Goal: Book appointment/travel/reservation

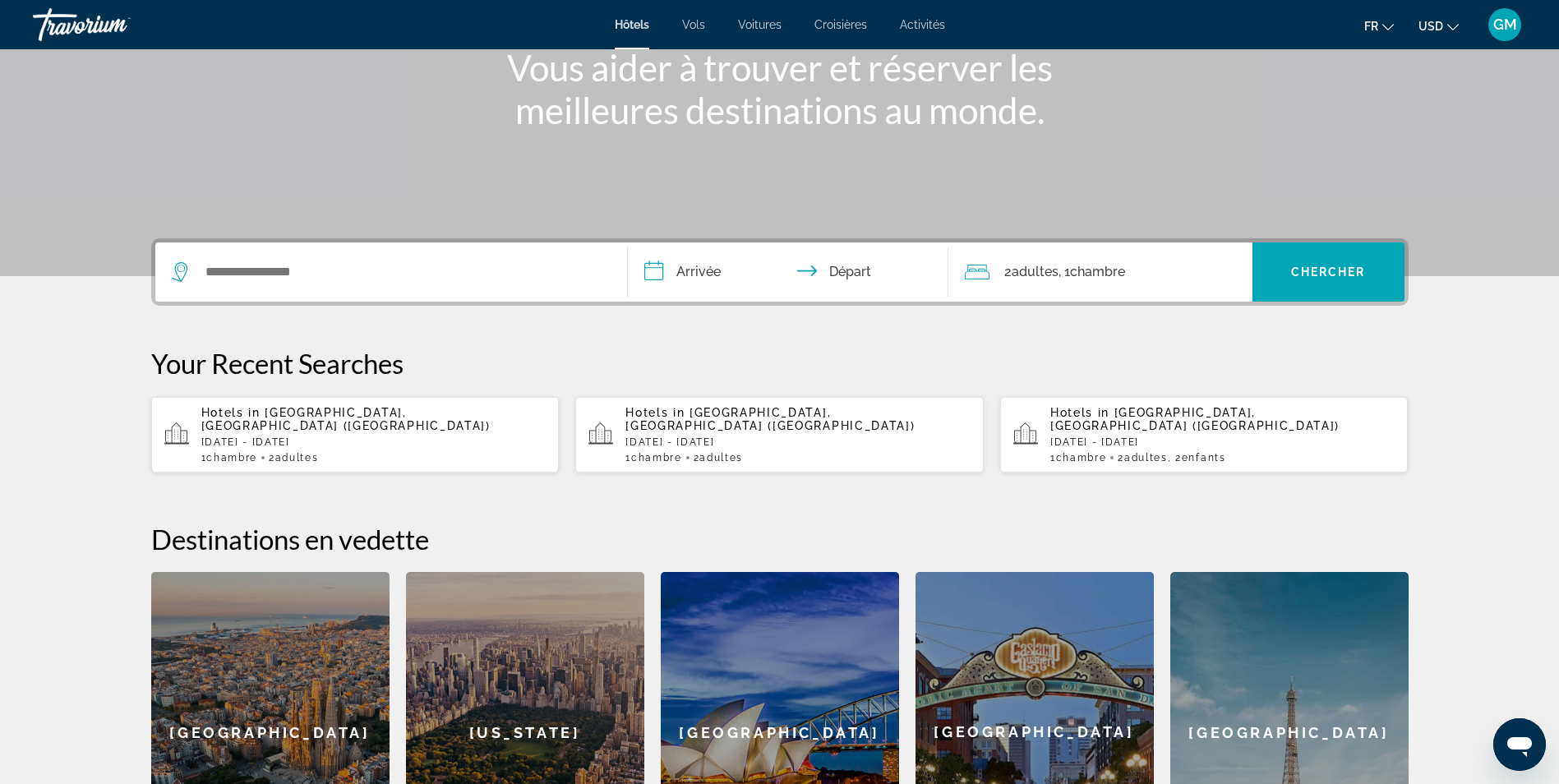
scroll to position [246, 0]
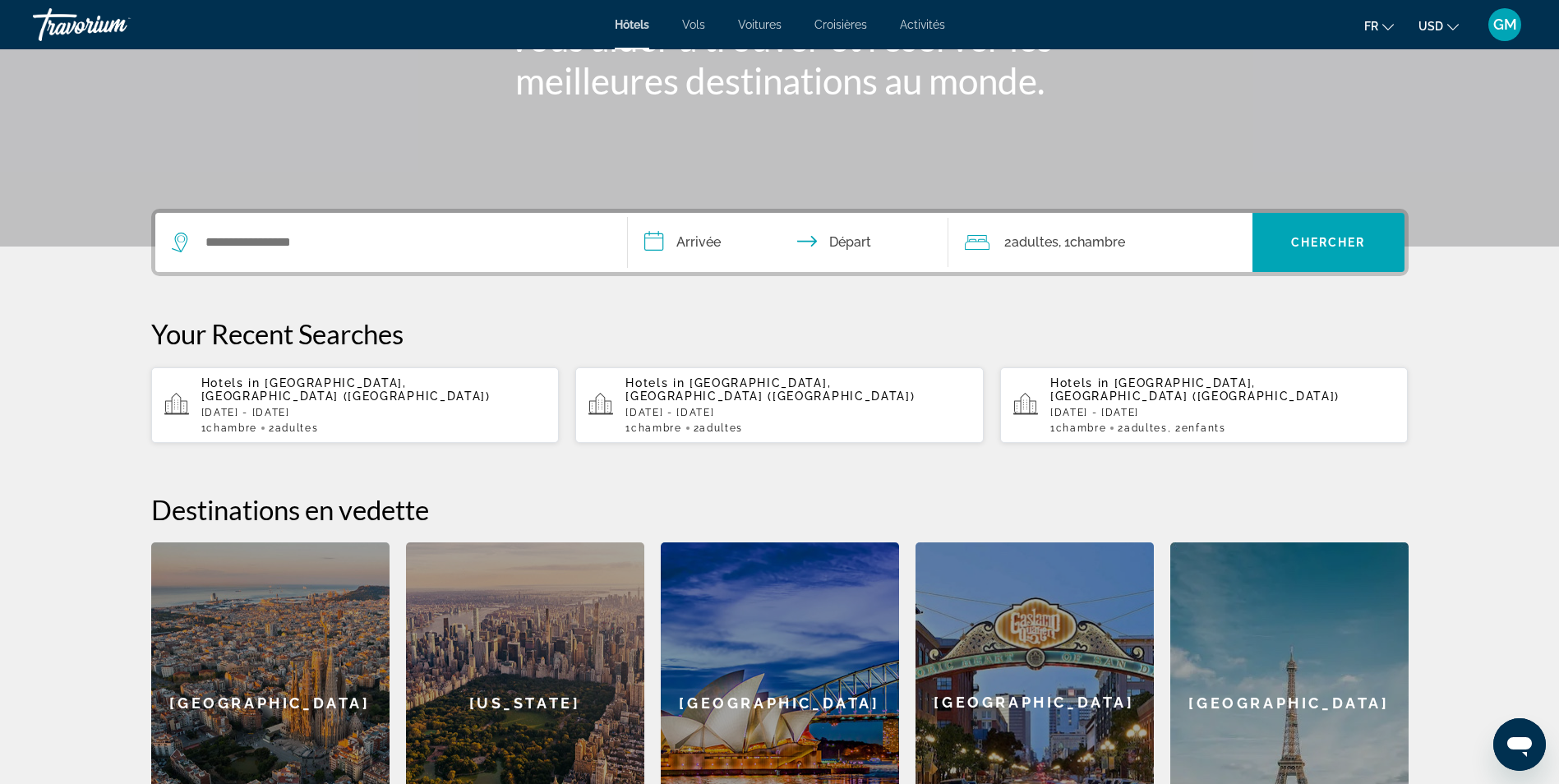
click at [286, 385] on span "[GEOGRAPHIC_DATA], [GEOGRAPHIC_DATA] ([GEOGRAPHIC_DATA])" at bounding box center [346, 389] width 290 height 26
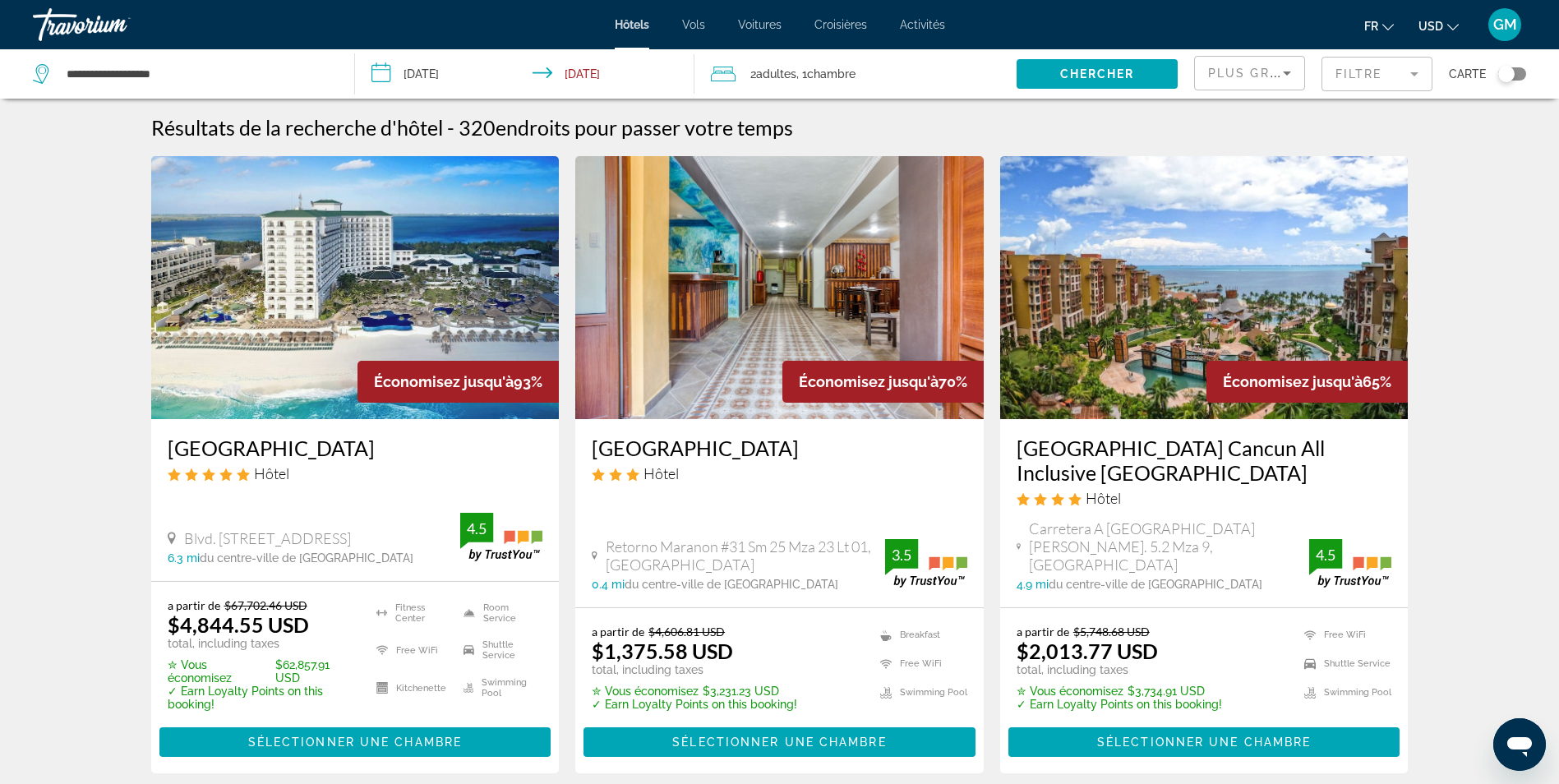
click at [1448, 25] on icon "Change currency" at bounding box center [1453, 26] width 11 height 7
click at [1388, 102] on button "CAD (Can$)" at bounding box center [1406, 108] width 82 height 22
drag, startPoint x: 235, startPoint y: 587, endPoint x: 315, endPoint y: 585, distance: 80.0
click at [315, 598] on del "CA$93,710.02 CAD" at bounding box center [276, 604] width 102 height 14
drag, startPoint x: 315, startPoint y: 585, endPoint x: 293, endPoint y: 600, distance: 26.6
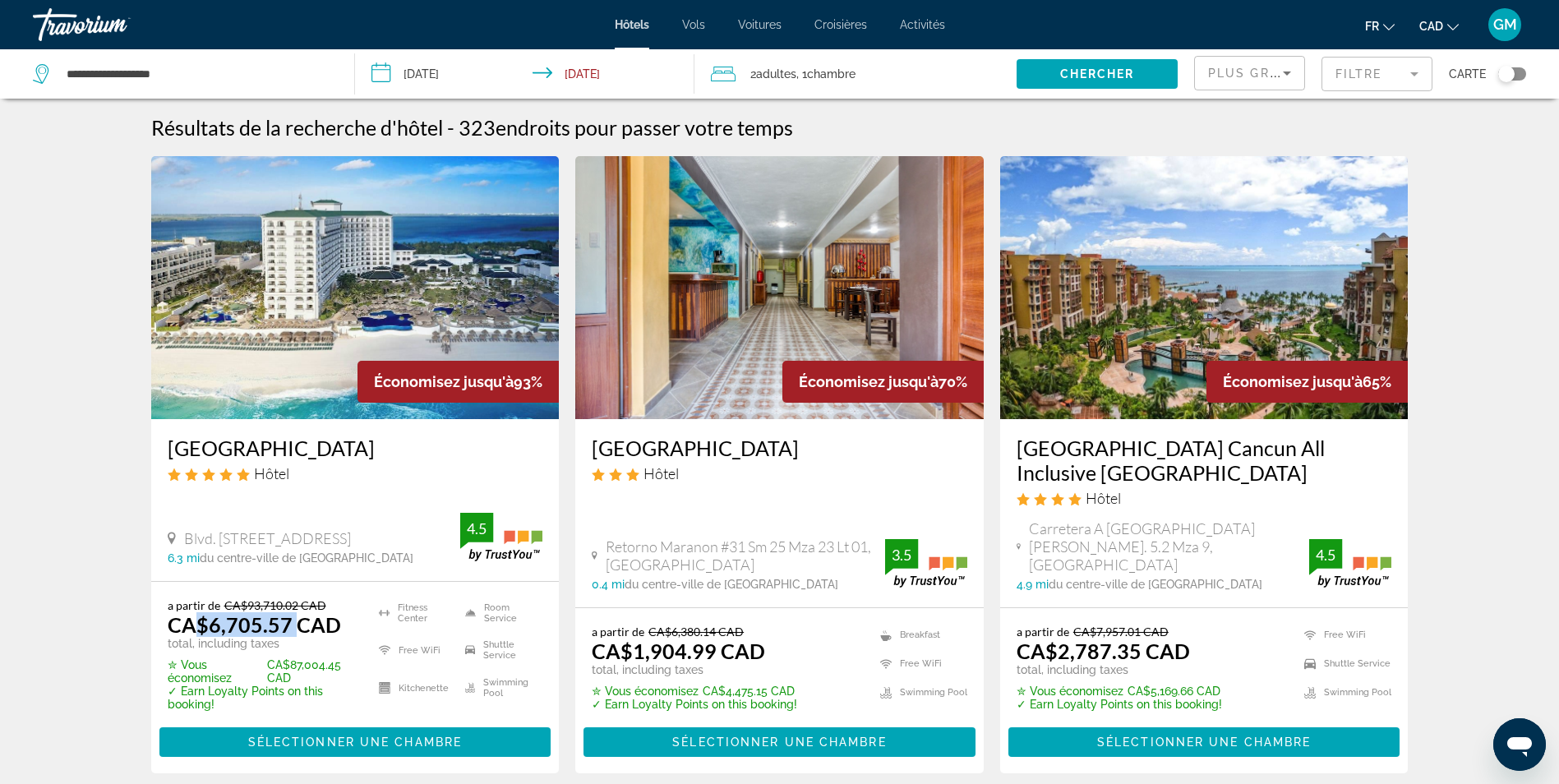
click at [293, 612] on ins "CA$6,705.57 CAD" at bounding box center [254, 624] width 173 height 24
drag, startPoint x: 293, startPoint y: 600, endPoint x: 372, endPoint y: 589, distance: 79.8
click at [372, 598] on ul "Fitness Center Free WiFi Kitchenette Room Service Shuttle Service Swimming Pool" at bounding box center [450, 654] width 184 height 113
click at [437, 321] on img "Main content" at bounding box center [355, 288] width 408 height 263
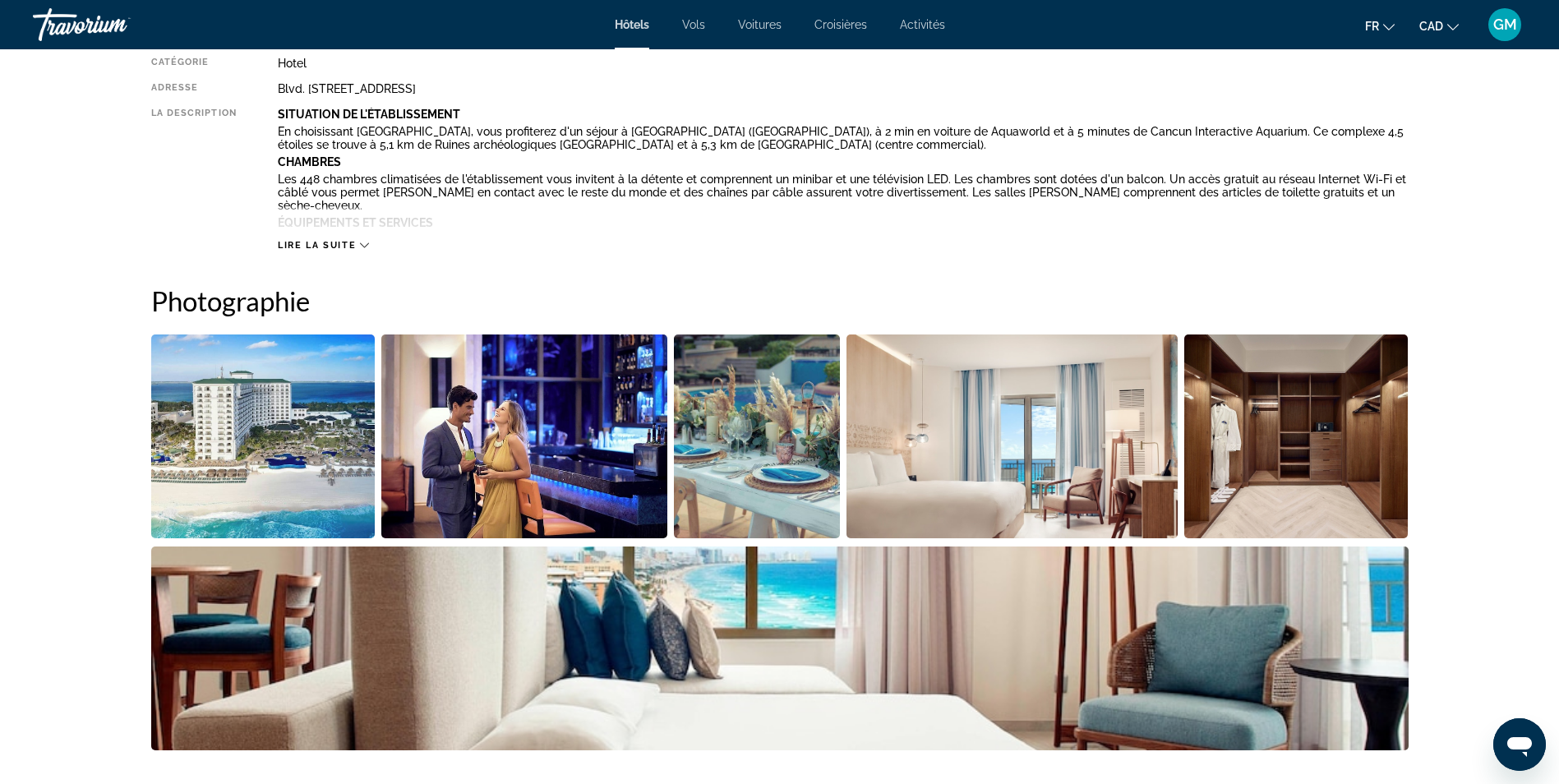
scroll to position [657, 0]
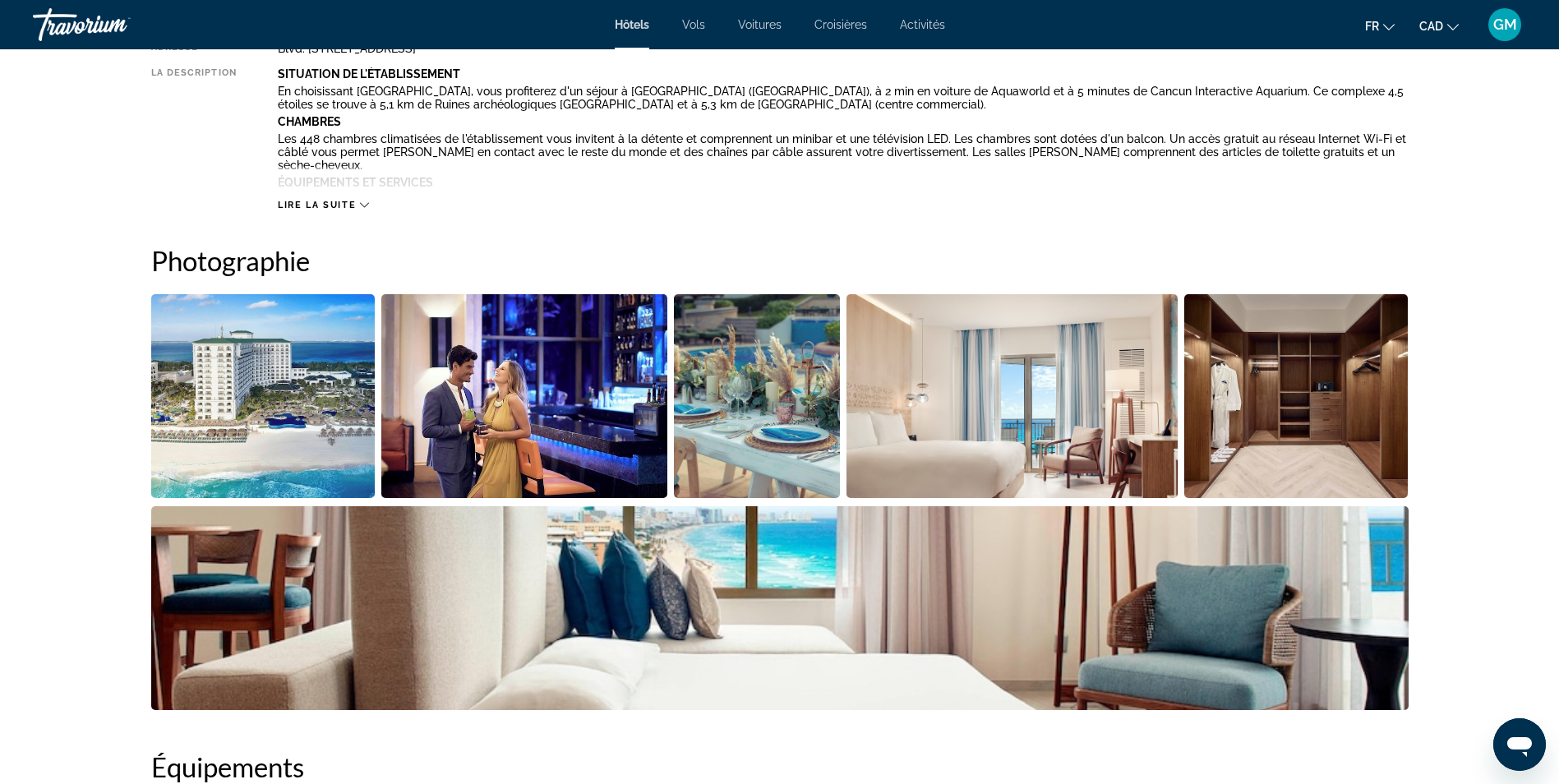
click at [188, 425] on img "Open full-screen image slider" at bounding box center [263, 396] width 225 height 204
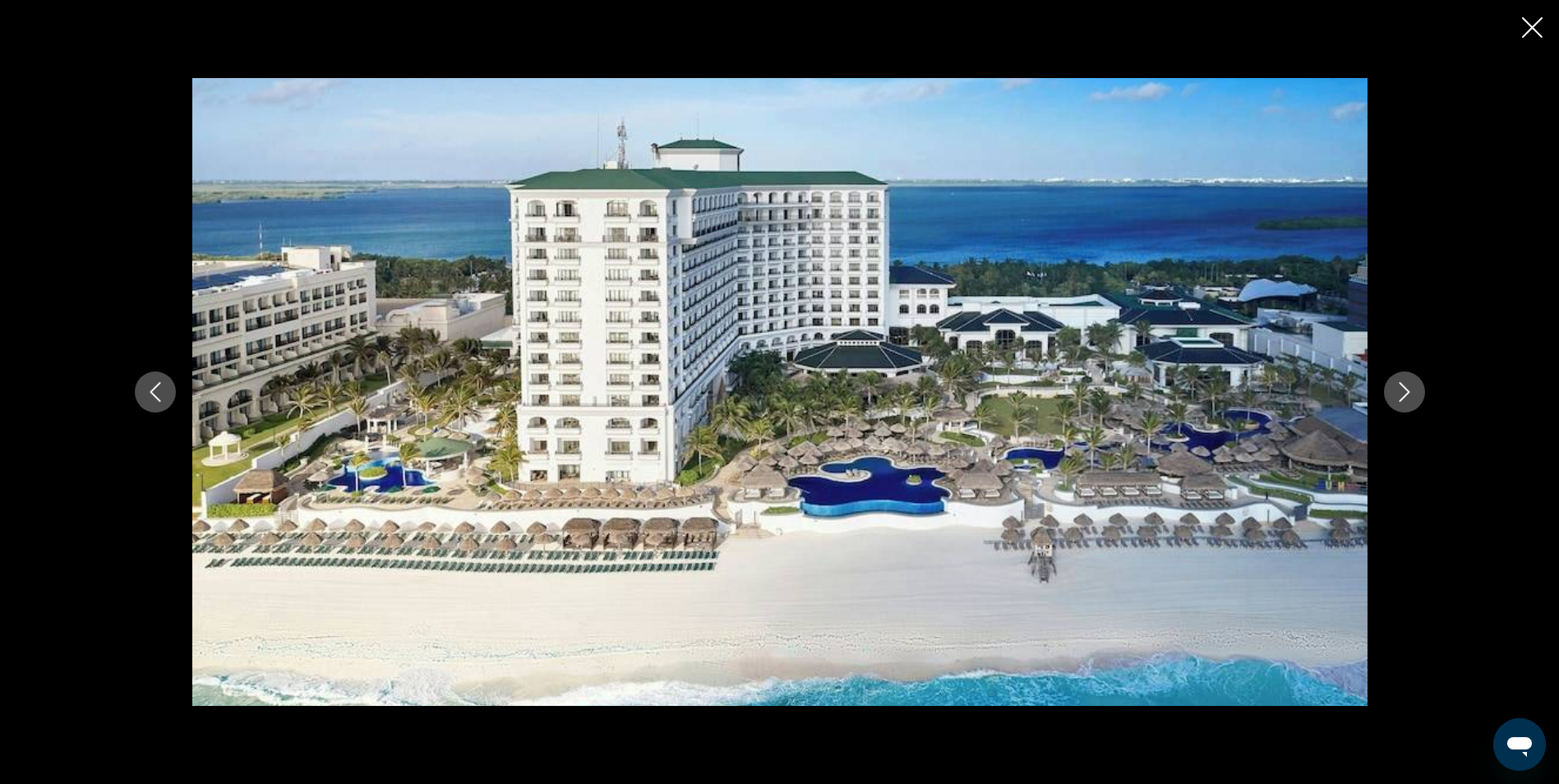
click at [1416, 398] on button "Next image" at bounding box center [1405, 392] width 41 height 41
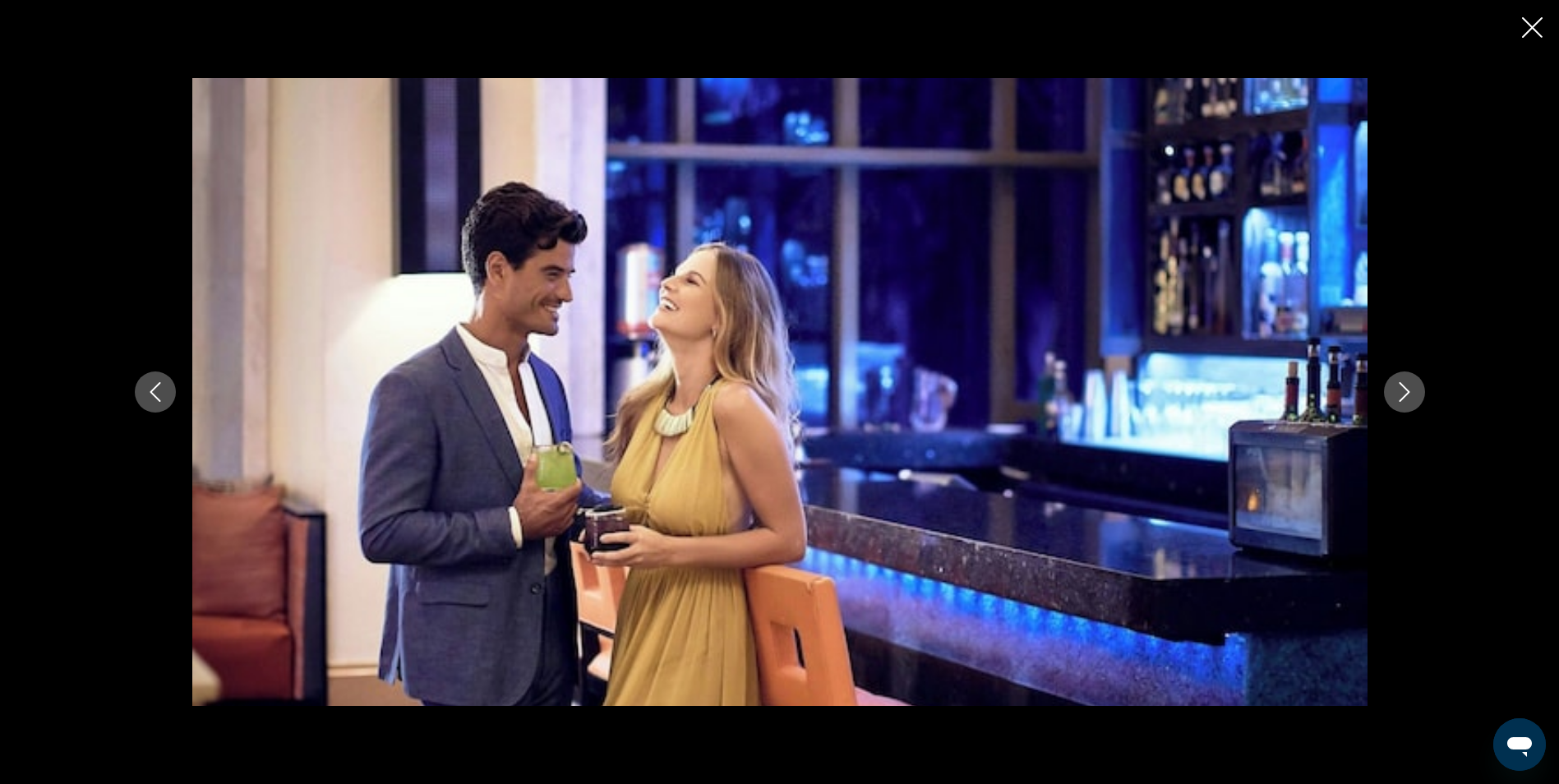
click at [1416, 398] on button "Next image" at bounding box center [1405, 392] width 41 height 41
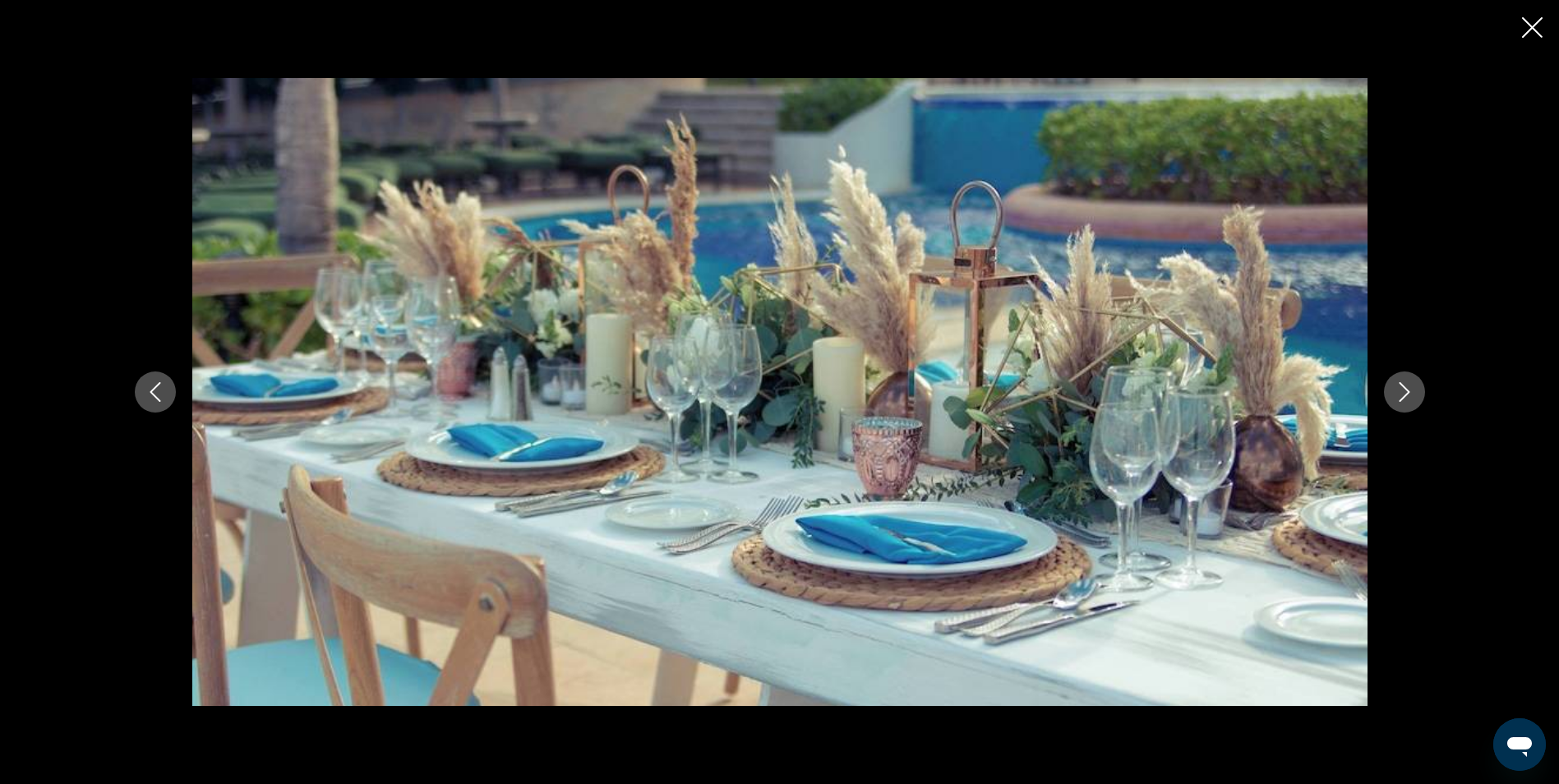
click at [1416, 398] on button "Next image" at bounding box center [1405, 392] width 41 height 41
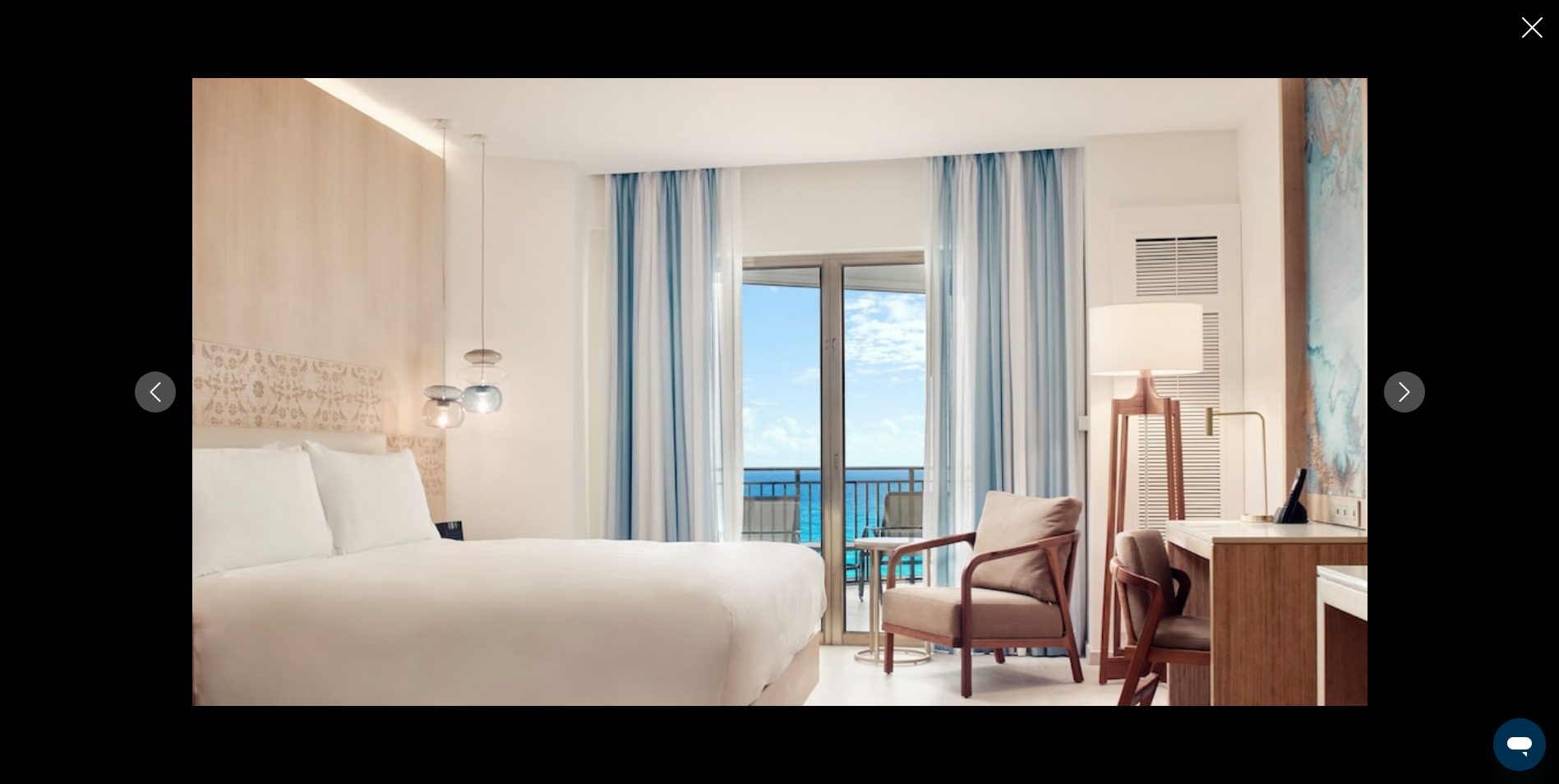
click at [1529, 30] on icon "Close slideshow" at bounding box center [1533, 27] width 21 height 21
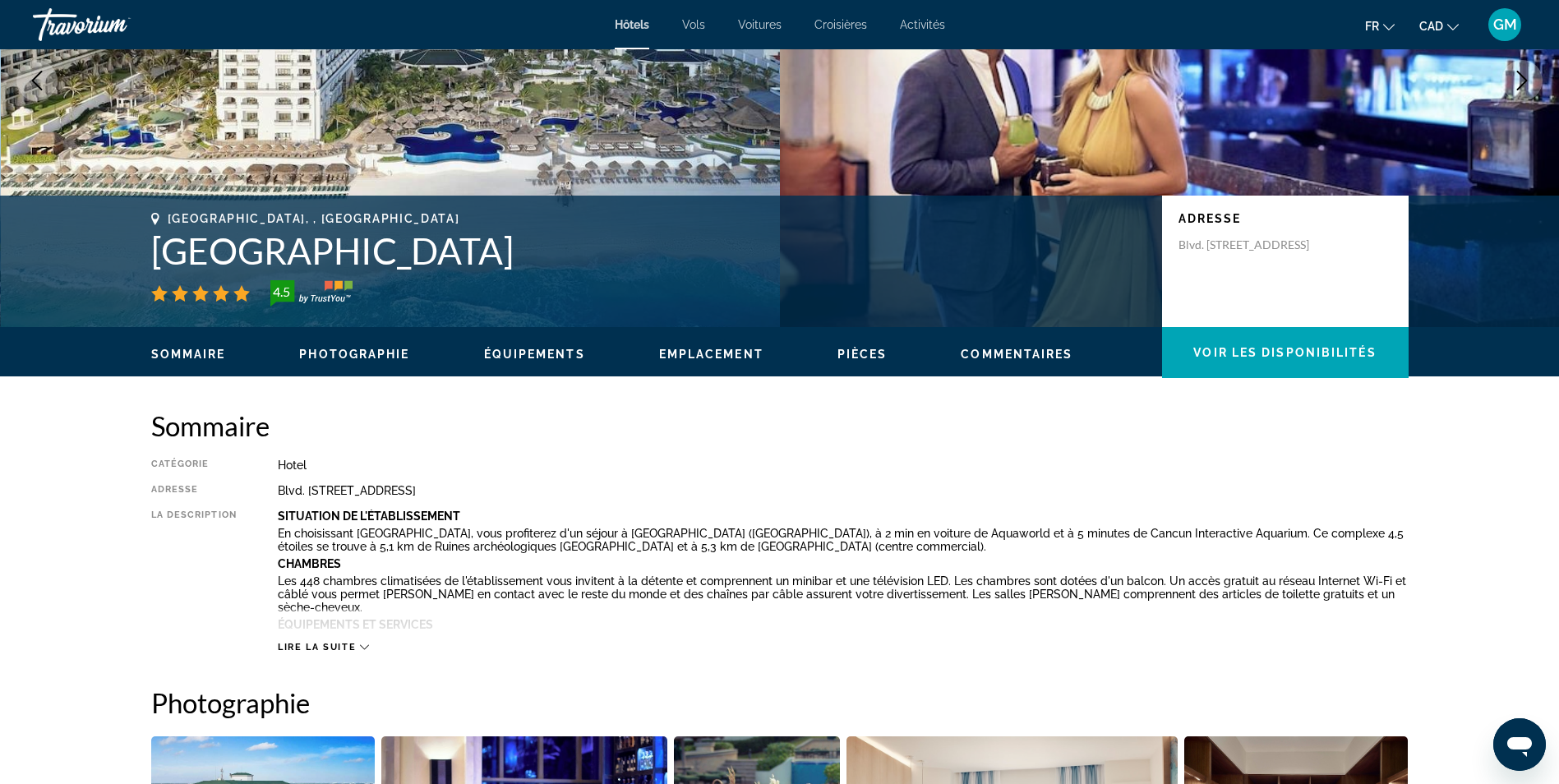
scroll to position [0, 0]
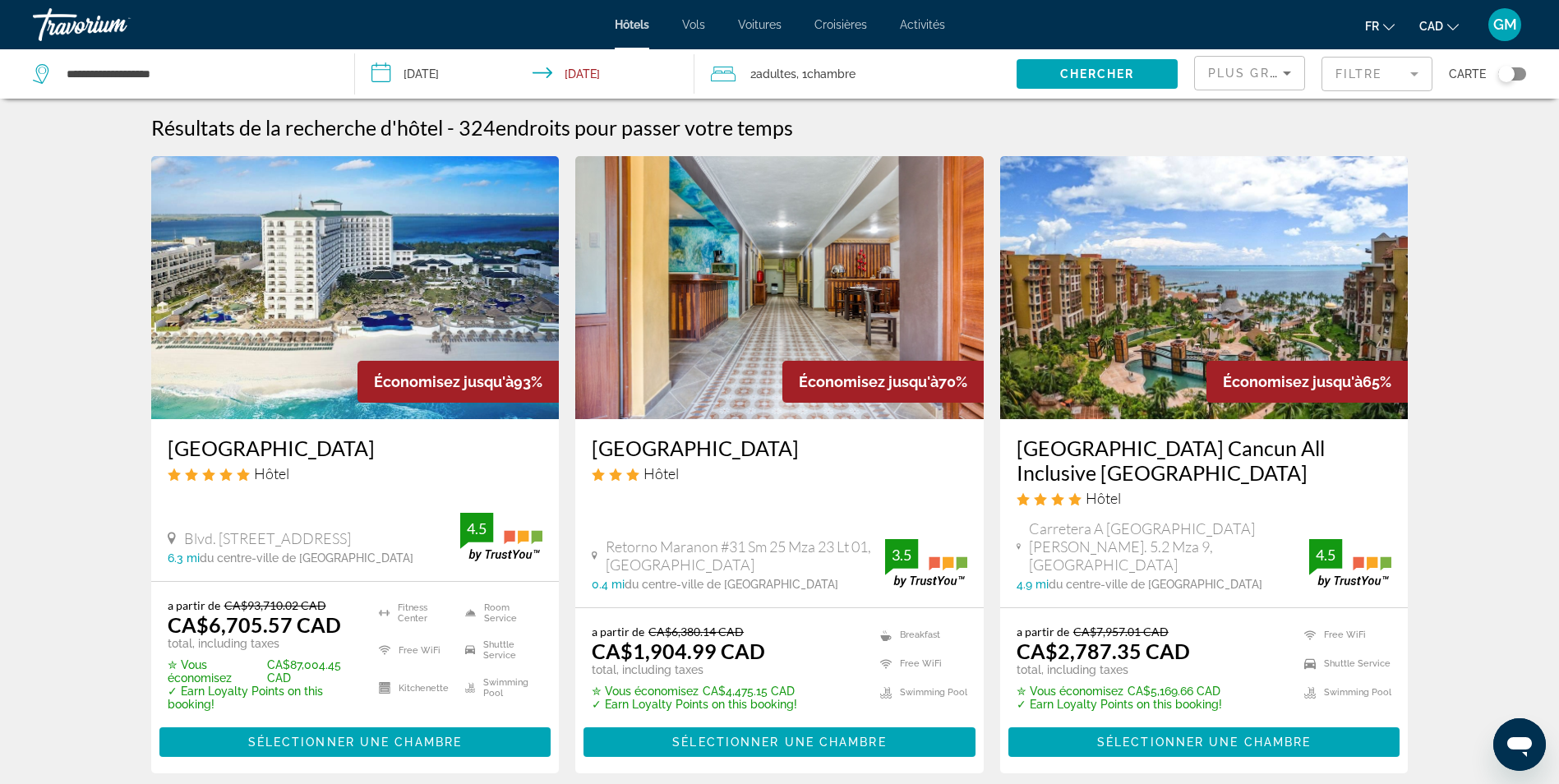
scroll to position [82, 0]
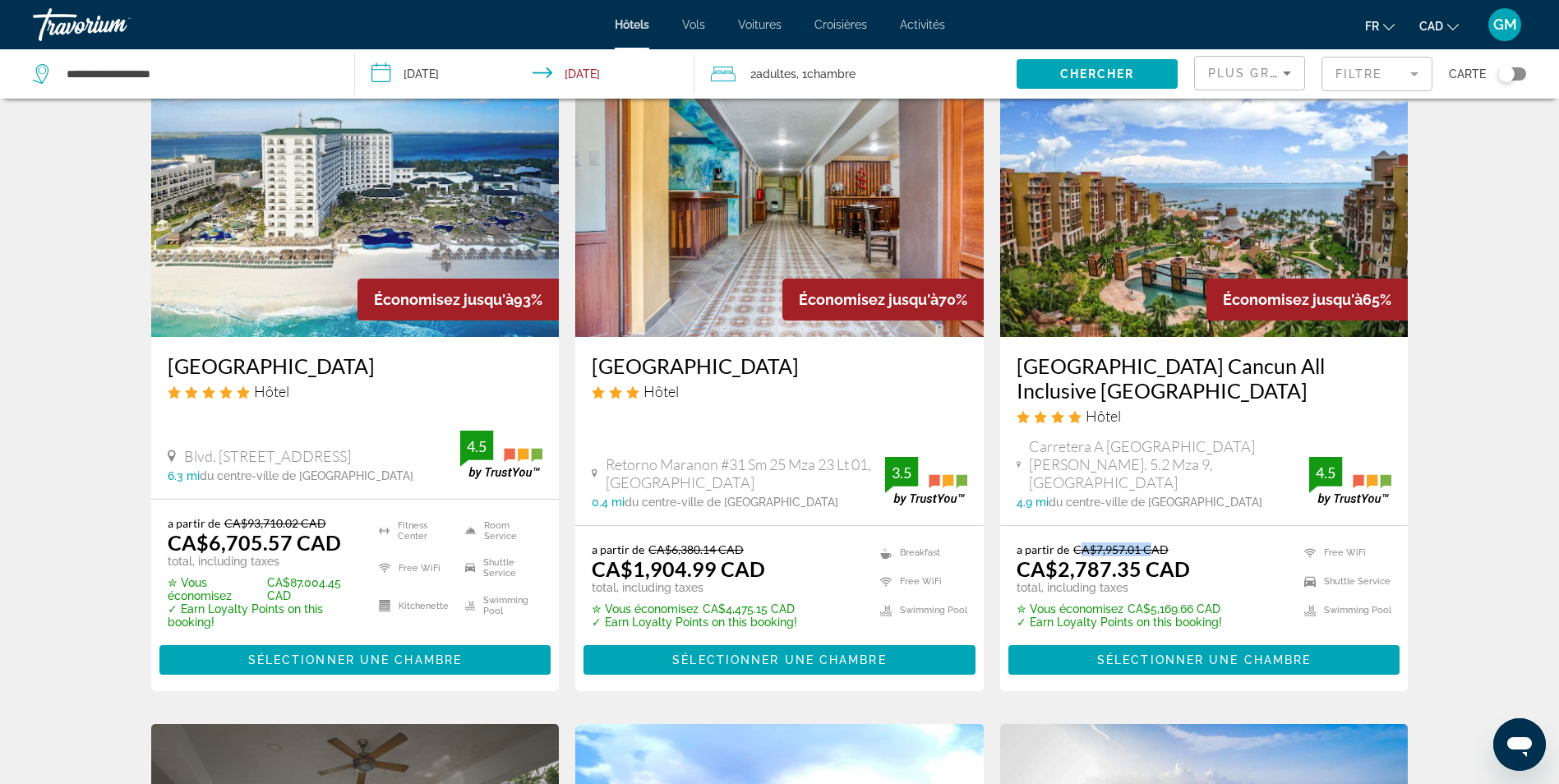
drag, startPoint x: 1080, startPoint y: 528, endPoint x: 1149, endPoint y: 522, distance: 69.3
click at [1149, 525] on div "a partir de CA$7,957.01 CAD CA$2,787.35 CAD total, including taxes ✮ Vous écono…" at bounding box center [1205, 608] width 408 height 165
drag, startPoint x: 1149, startPoint y: 522, endPoint x: 1218, endPoint y: 528, distance: 69.3
click at [1218, 542] on p "a partir de CA$7,957.01 CAD" at bounding box center [1119, 549] width 205 height 14
click at [1187, 259] on img "Main content" at bounding box center [1205, 206] width 408 height 263
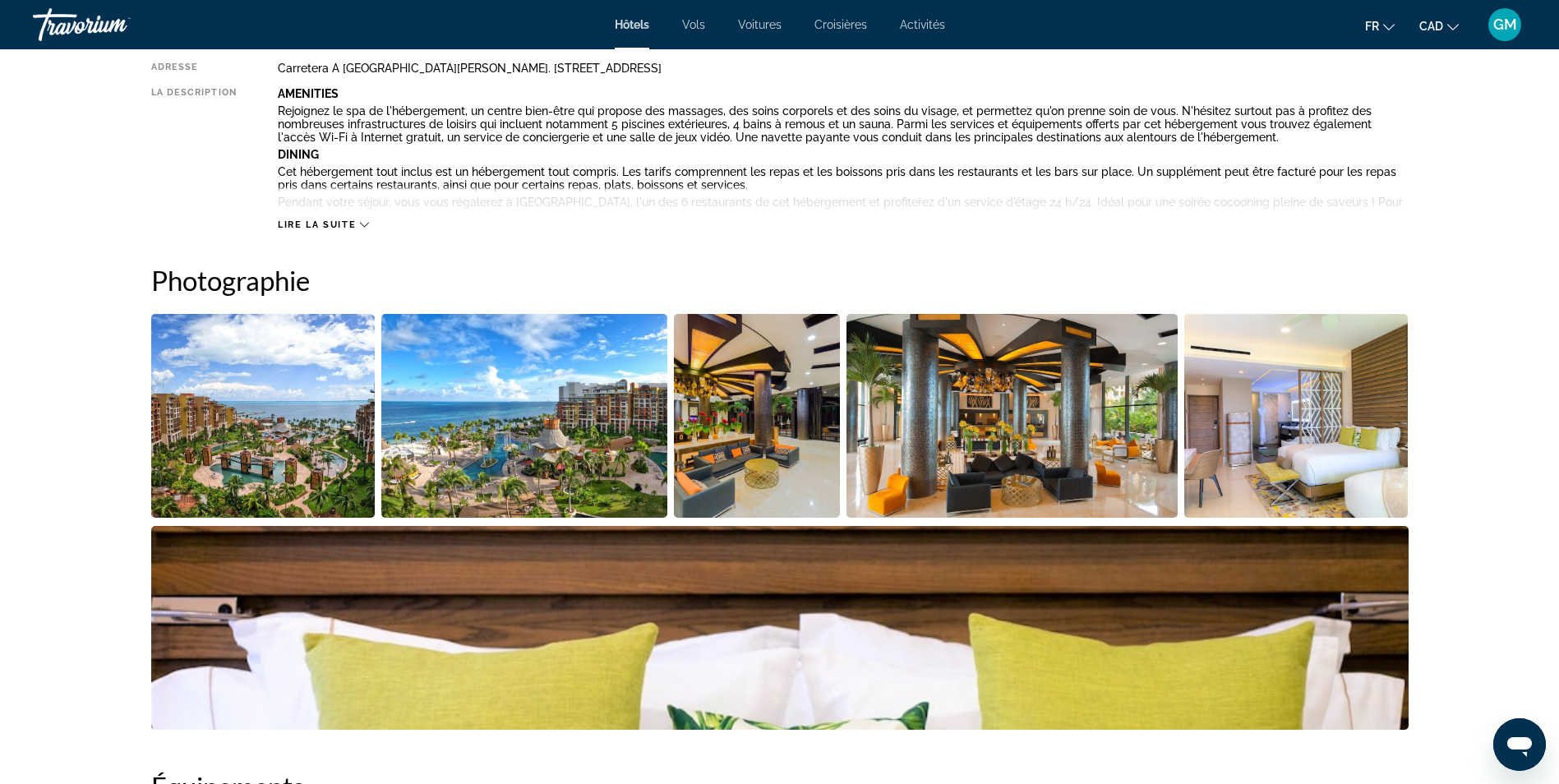
scroll to position [657, 0]
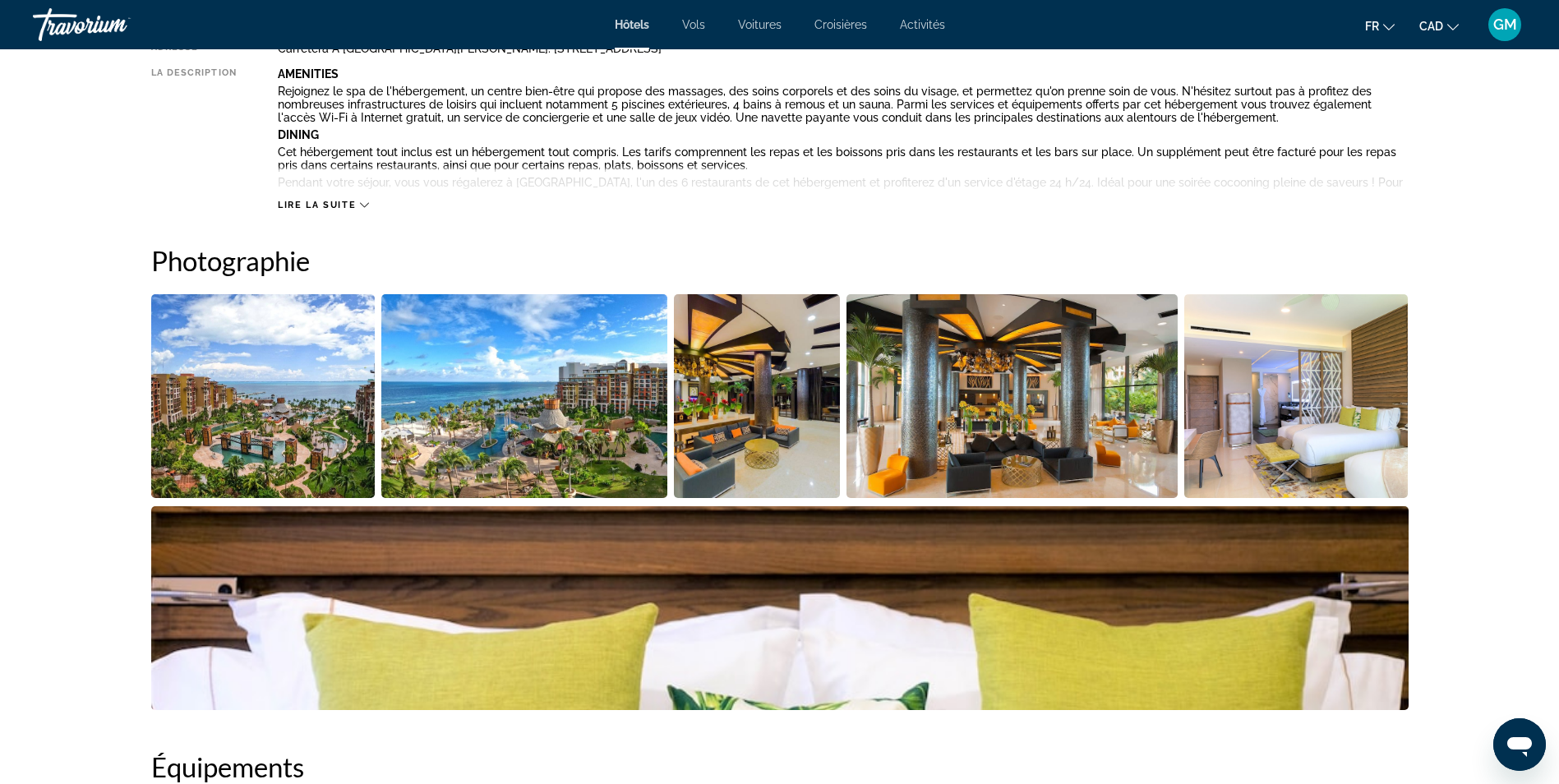
click at [280, 394] on img "Open full-screen image slider" at bounding box center [263, 396] width 225 height 204
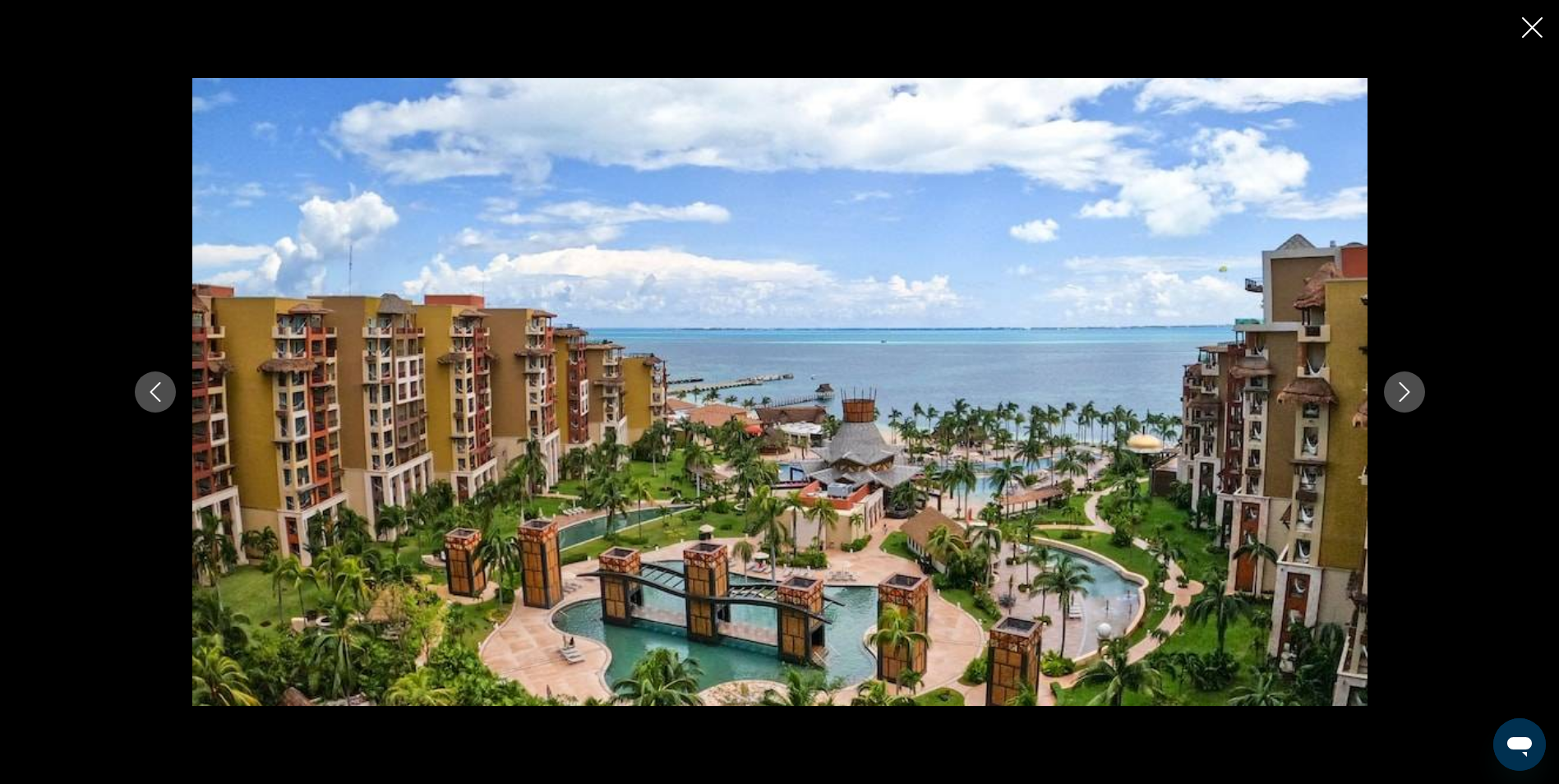
click at [1413, 392] on icon "Next image" at bounding box center [1404, 391] width 20 height 20
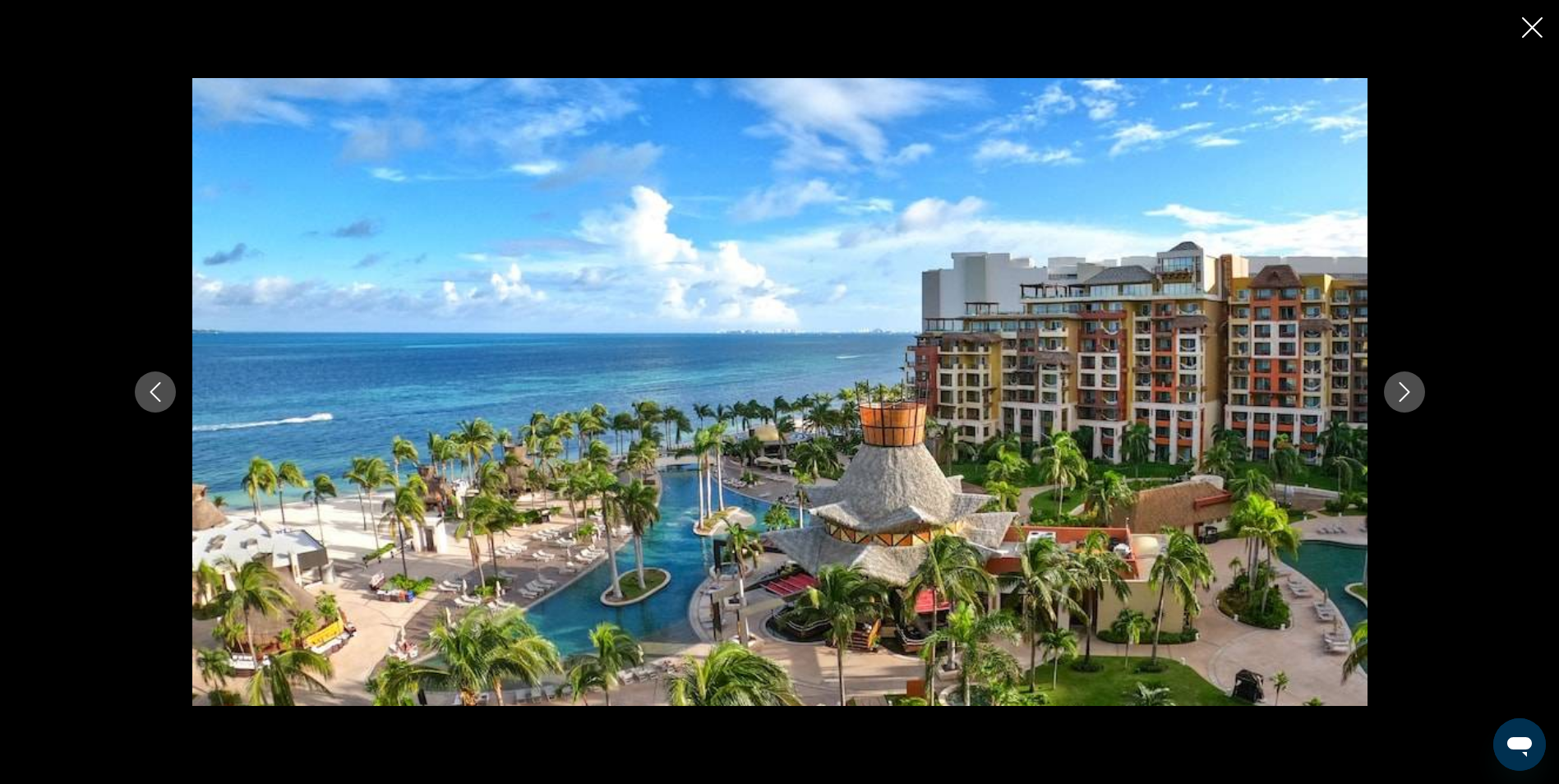
click at [1411, 400] on icon "Next image" at bounding box center [1404, 391] width 20 height 20
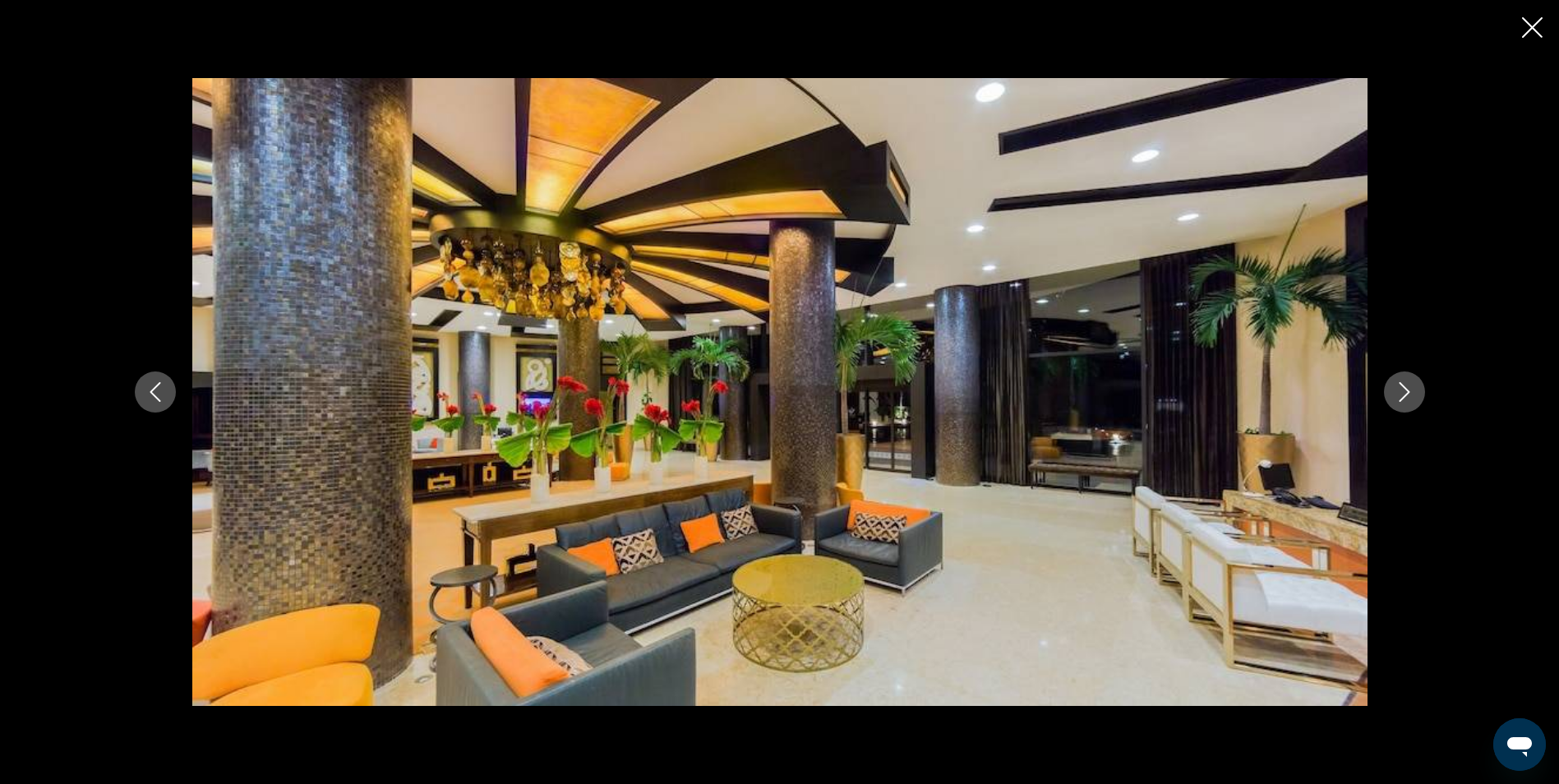
click at [1411, 400] on icon "Next image" at bounding box center [1404, 391] width 20 height 20
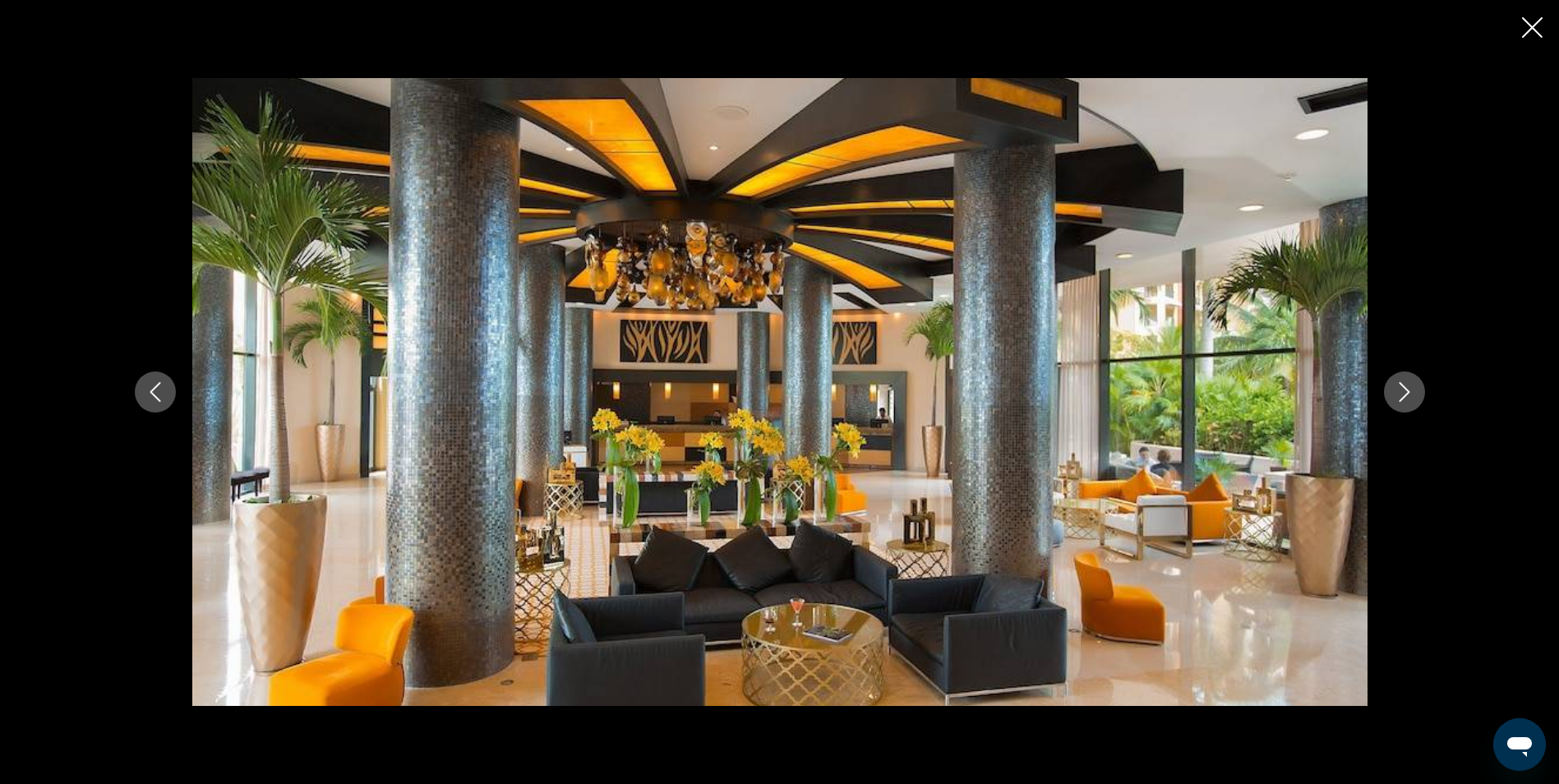
click at [1411, 400] on icon "Next image" at bounding box center [1404, 391] width 20 height 20
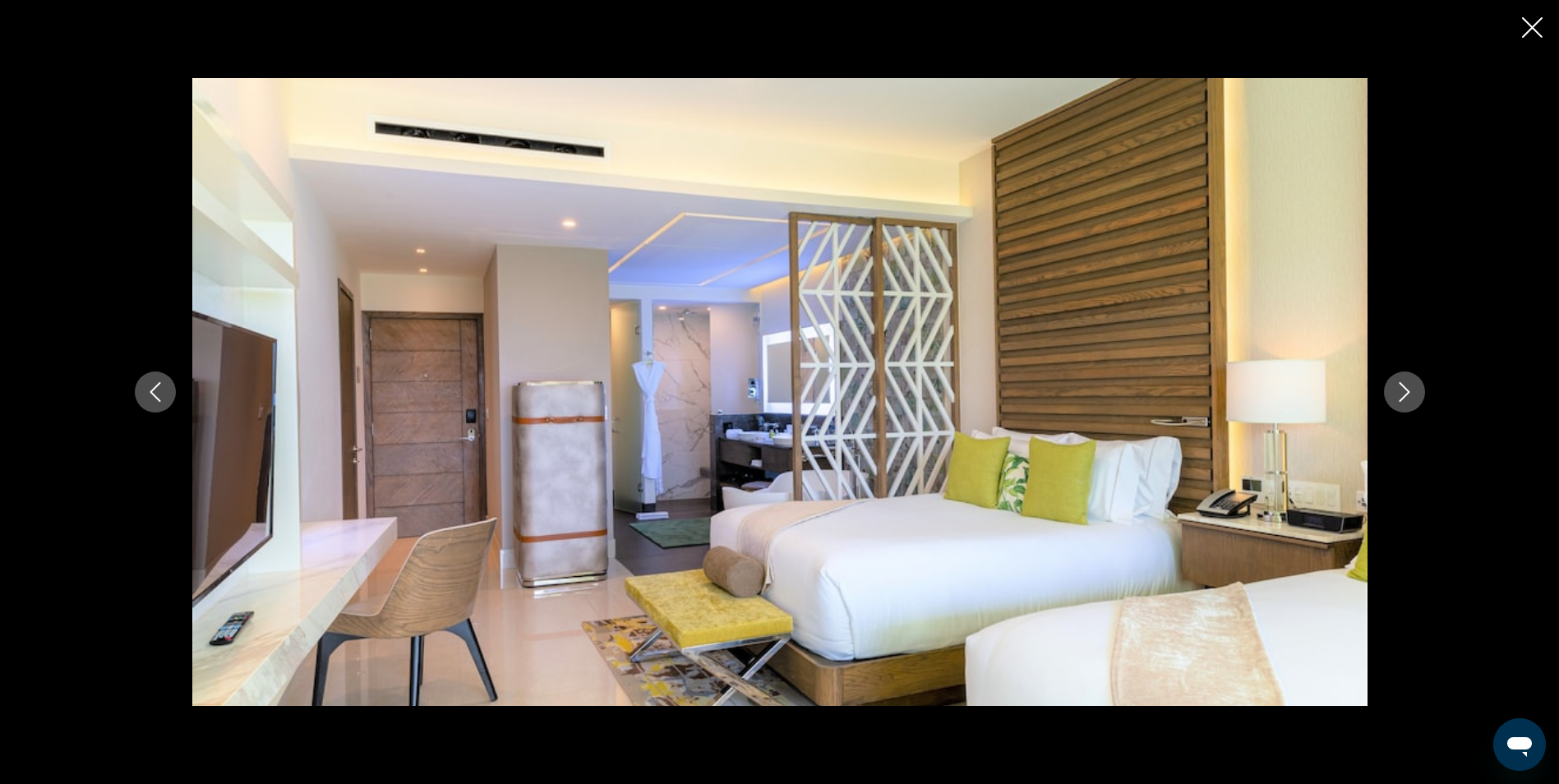
click at [1411, 400] on icon "Next image" at bounding box center [1404, 391] width 20 height 20
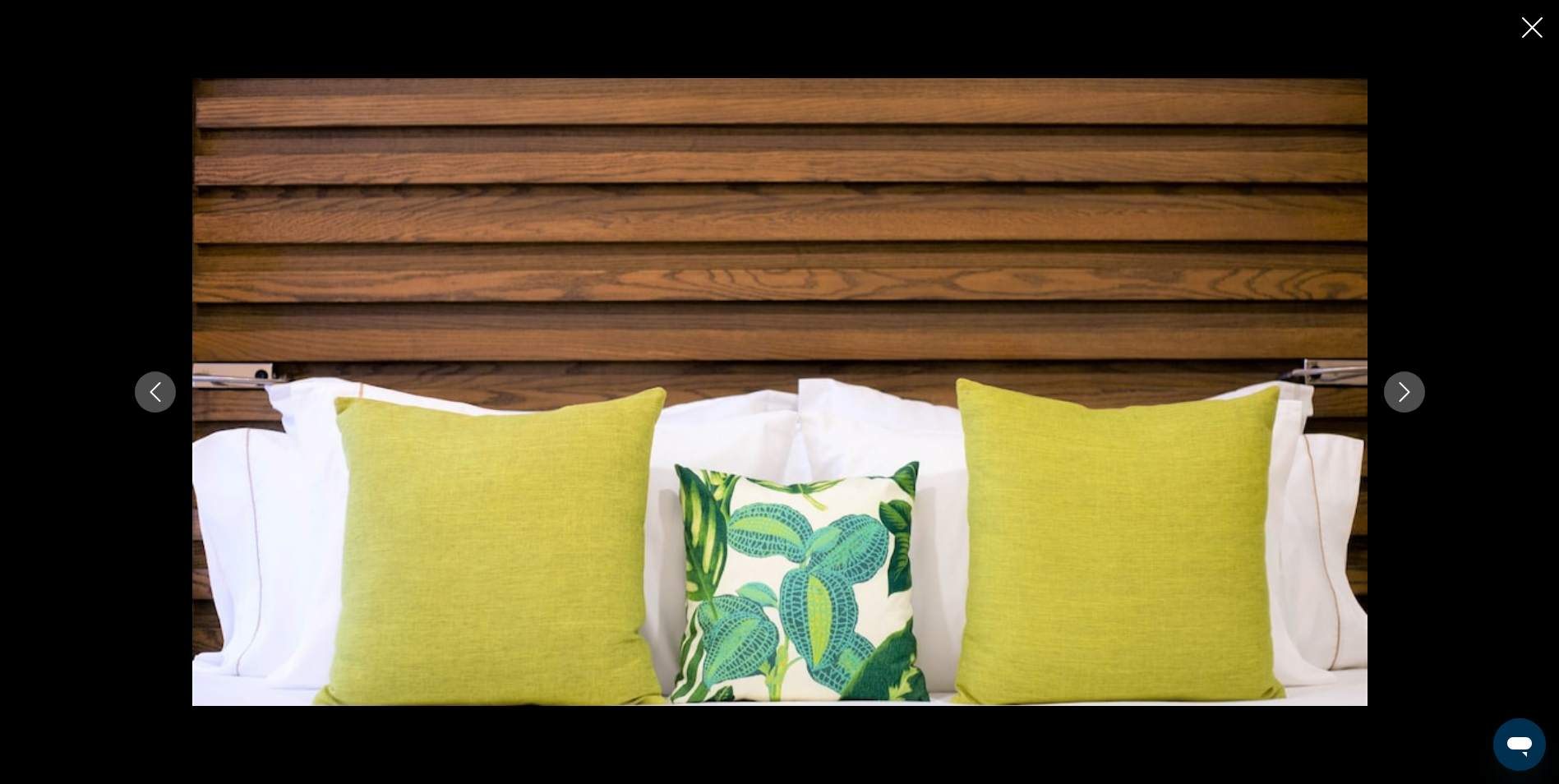
click at [1411, 400] on icon "Next image" at bounding box center [1404, 391] width 20 height 20
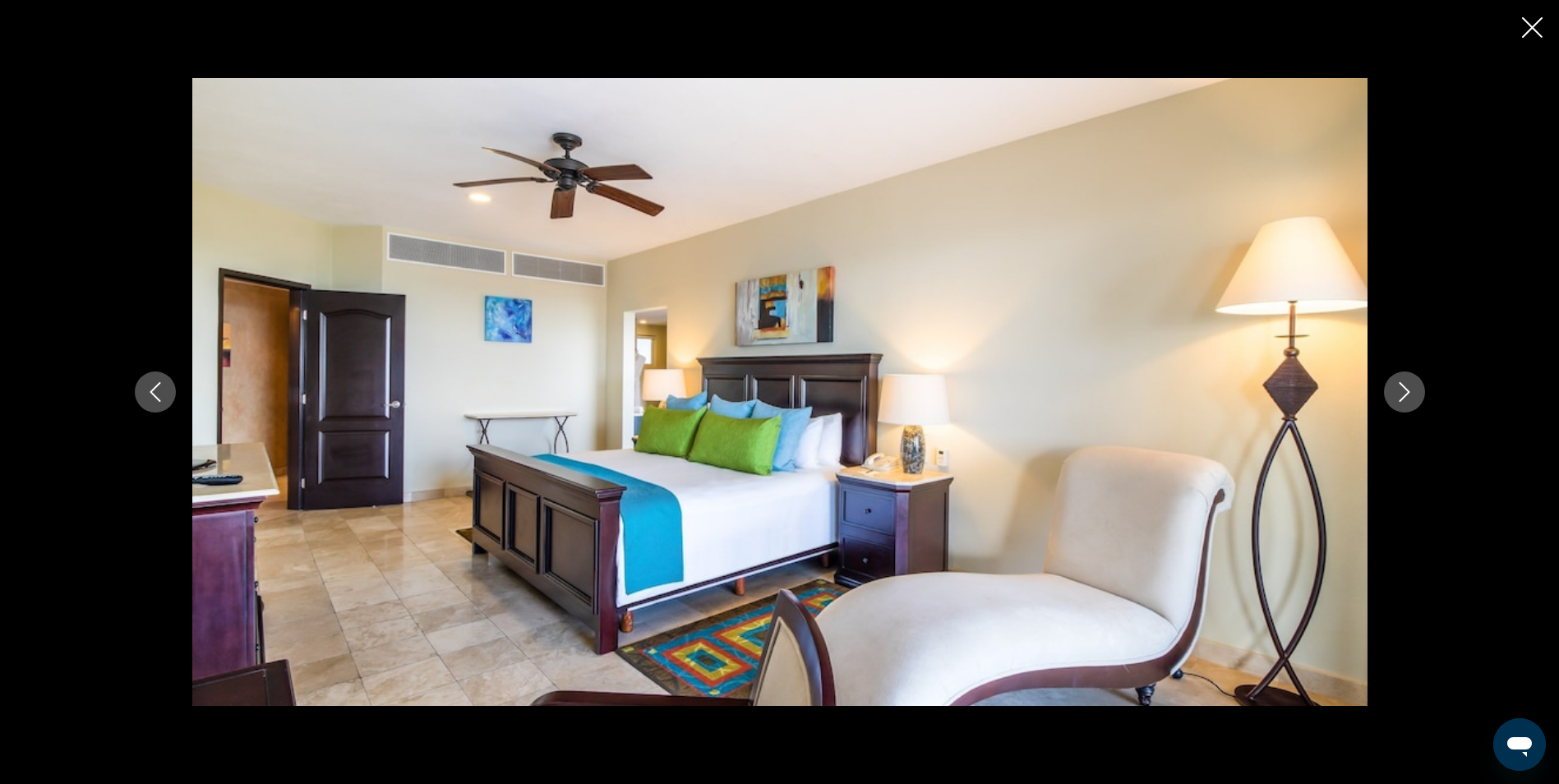
click at [1411, 400] on icon "Next image" at bounding box center [1404, 391] width 20 height 20
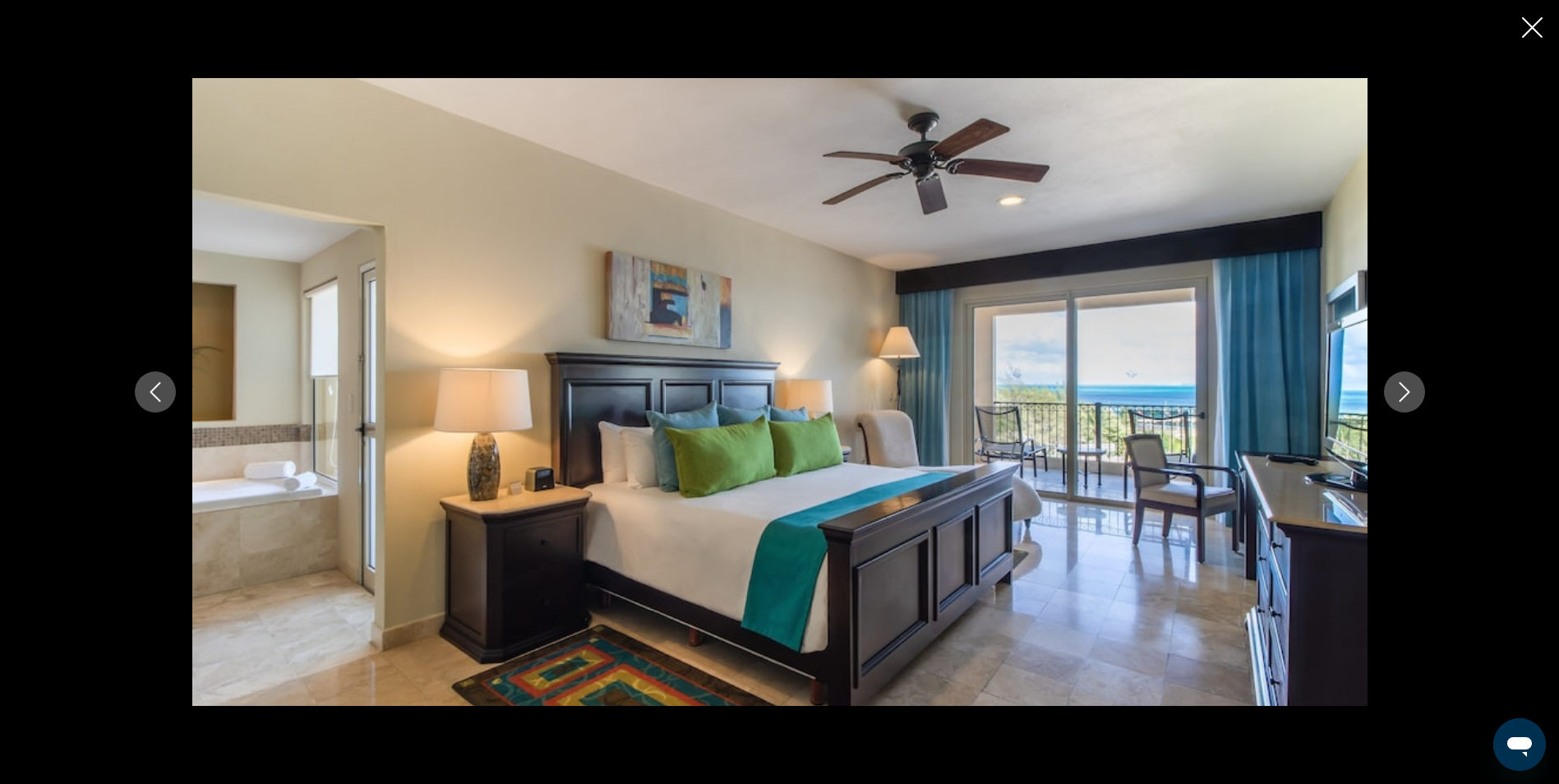
click at [1411, 400] on icon "Next image" at bounding box center [1404, 391] width 20 height 20
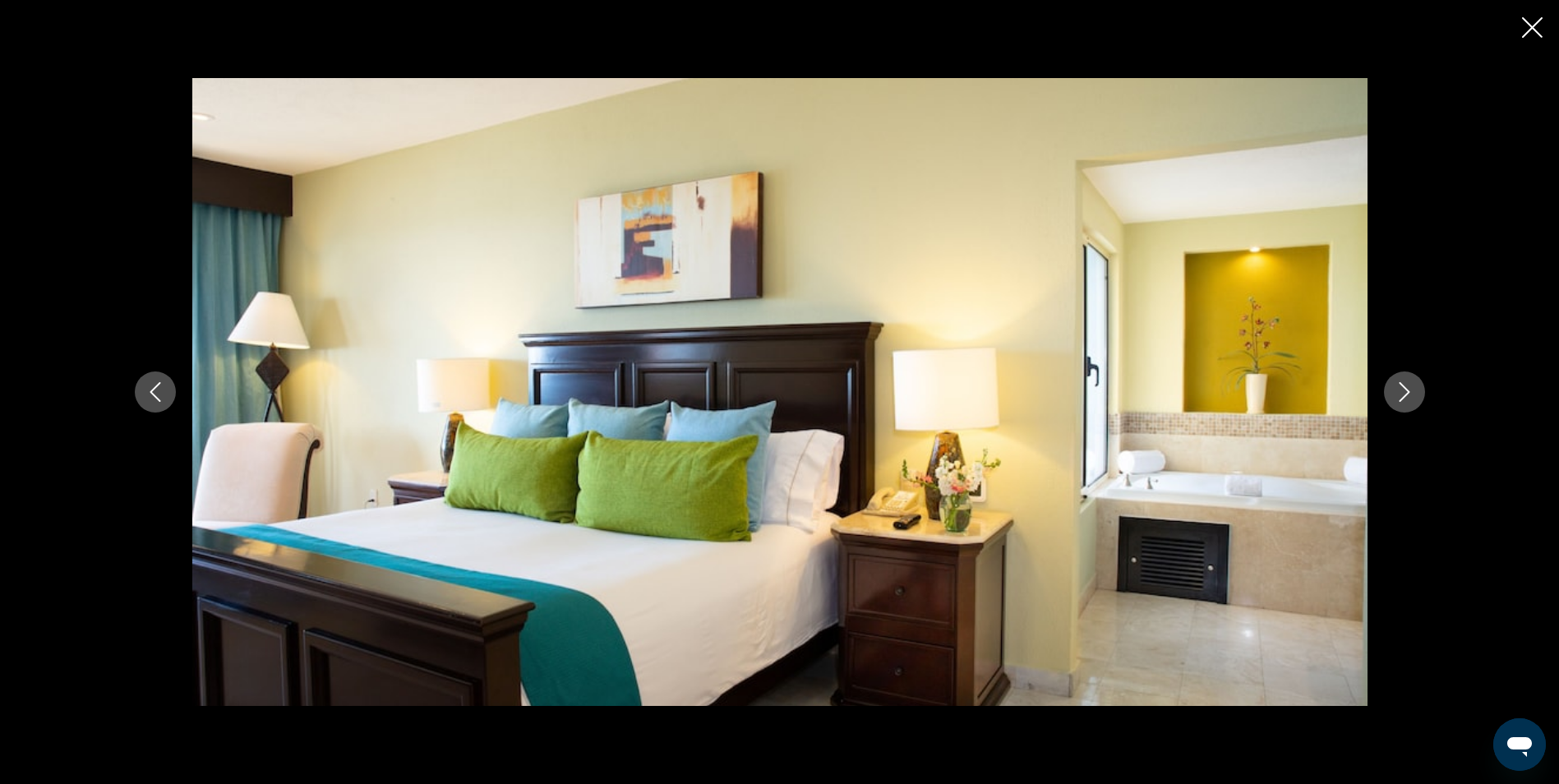
click at [1529, 22] on icon "Close slideshow" at bounding box center [1533, 27] width 21 height 21
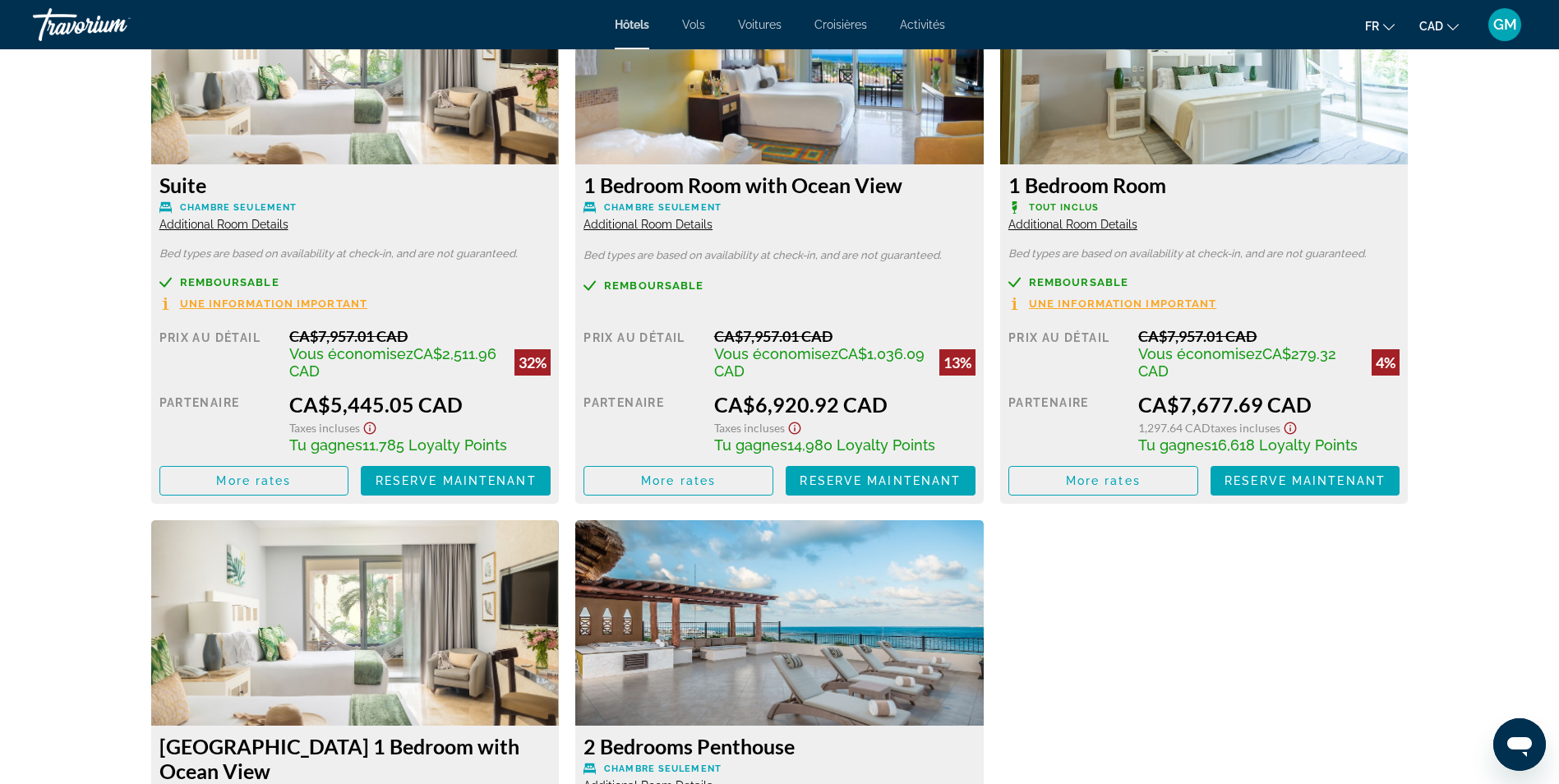
scroll to position [2876, 0]
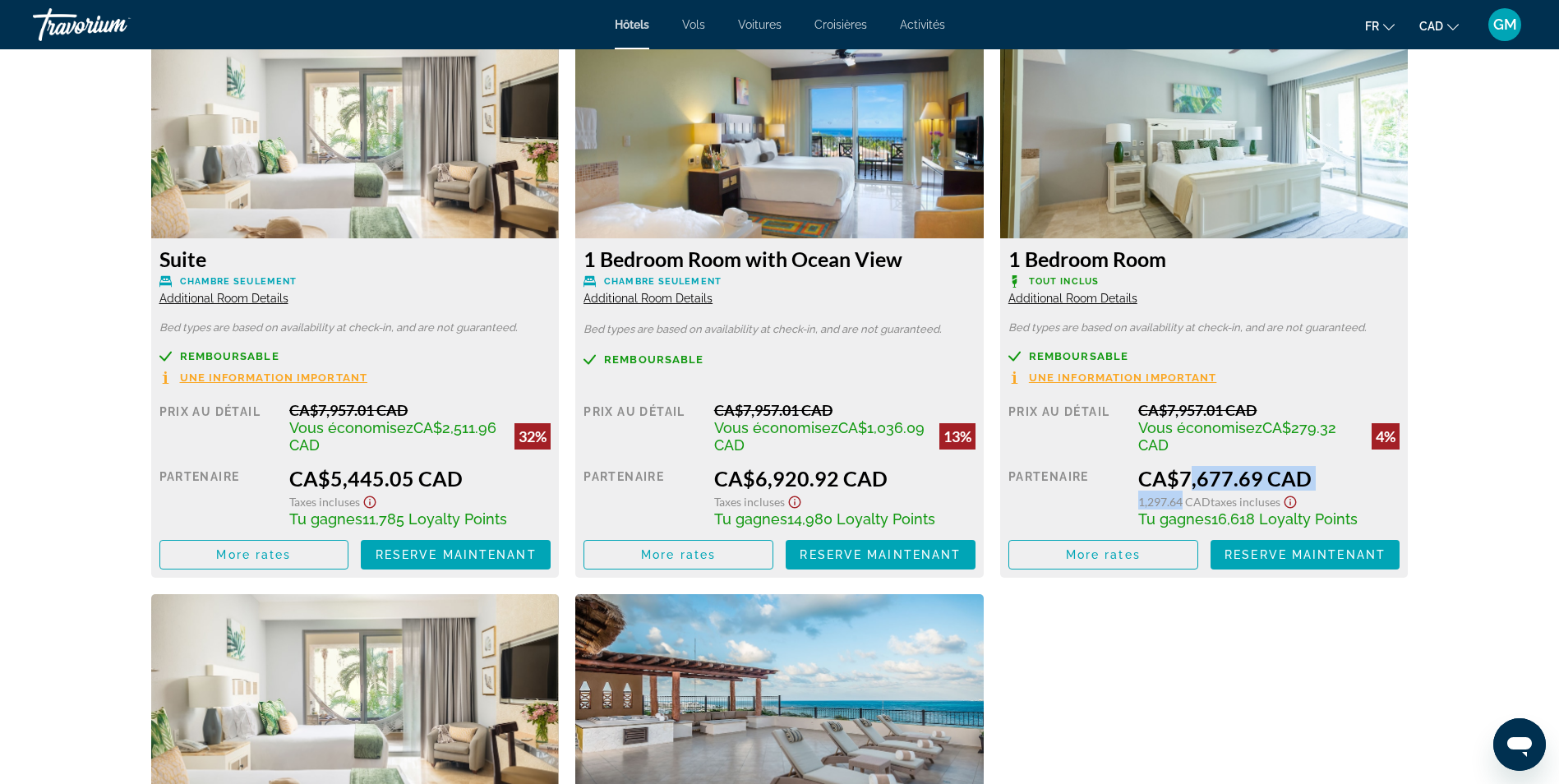
drag, startPoint x: 1181, startPoint y: 491, endPoint x: 1173, endPoint y: 474, distance: 18.8
click at [1173, 474] on div "CA$7,677.69 CAD 1,297.64 CAD Taxes incluses Tu gagnes 16,618 Loyalty Points" at bounding box center [1268, 497] width 261 height 62
drag, startPoint x: 1173, startPoint y: 474, endPoint x: 1091, endPoint y: 483, distance: 82.5
click at [1090, 485] on div "Partenaire" at bounding box center [1067, 497] width 118 height 62
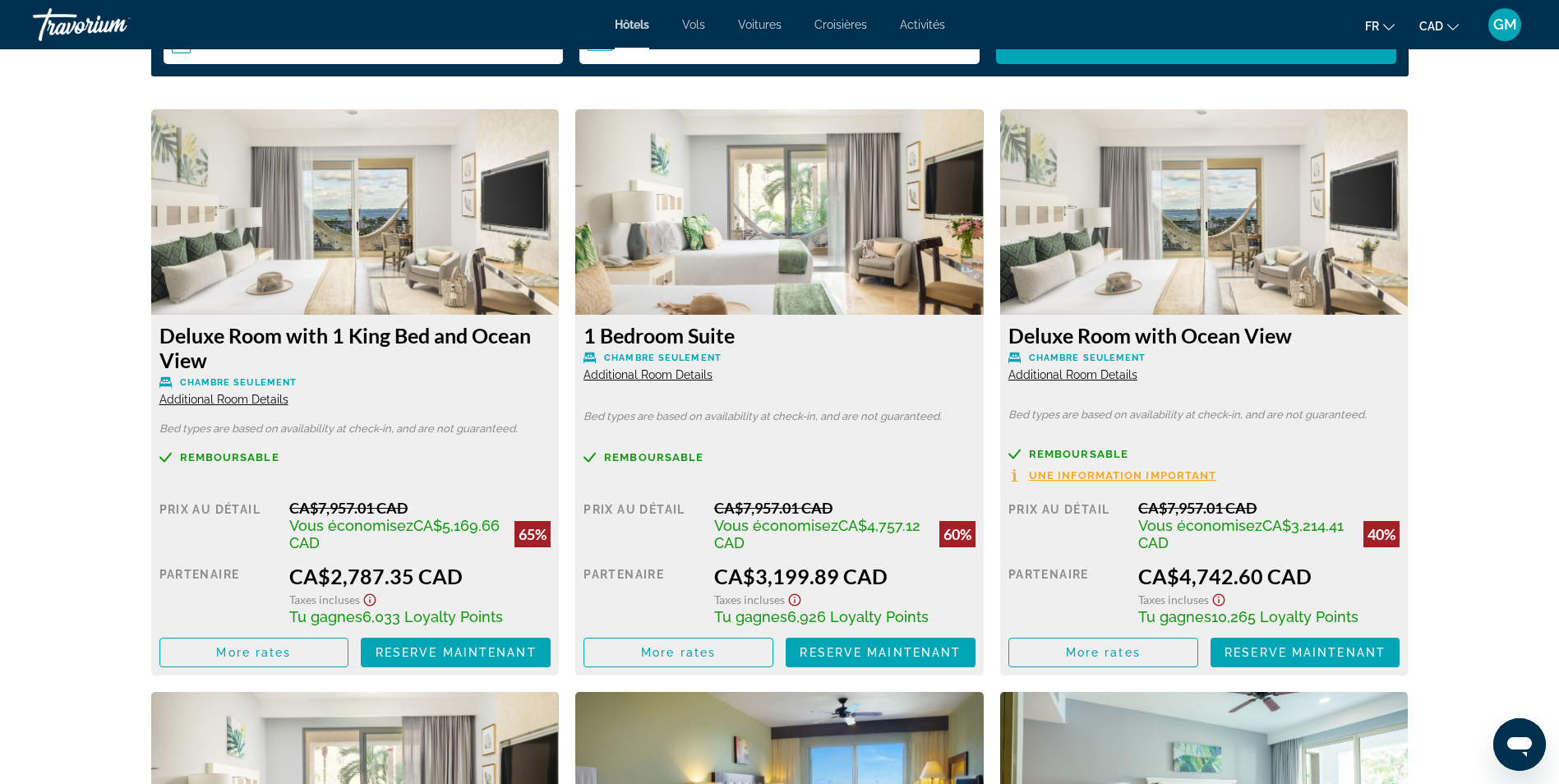
scroll to position [2219, 0]
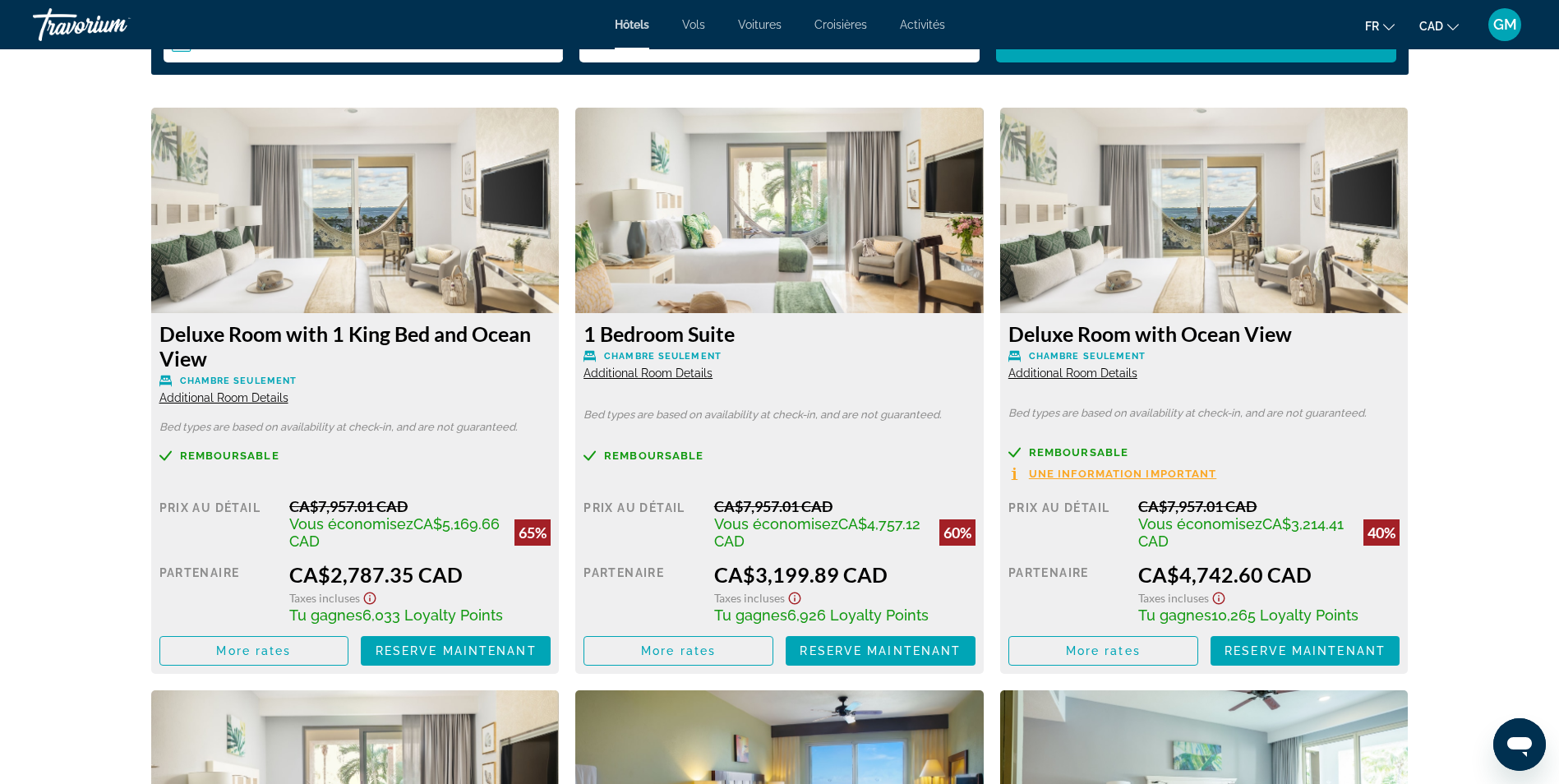
drag, startPoint x: 312, startPoint y: 578, endPoint x: 479, endPoint y: 575, distance: 167.0
click at [479, 575] on div "CA$2,787.35 CAD" at bounding box center [420, 574] width 261 height 24
drag, startPoint x: 310, startPoint y: 506, endPoint x: 401, endPoint y: 493, distance: 91.9
click at [401, 493] on div "Remboursable Prix au détail CA$7,957.01 CAD Vous économisez CA$5,169.66 CAD 65%…" at bounding box center [355, 557] width 392 height 216
drag, startPoint x: 401, startPoint y: 493, endPoint x: 505, endPoint y: 522, distance: 108.0
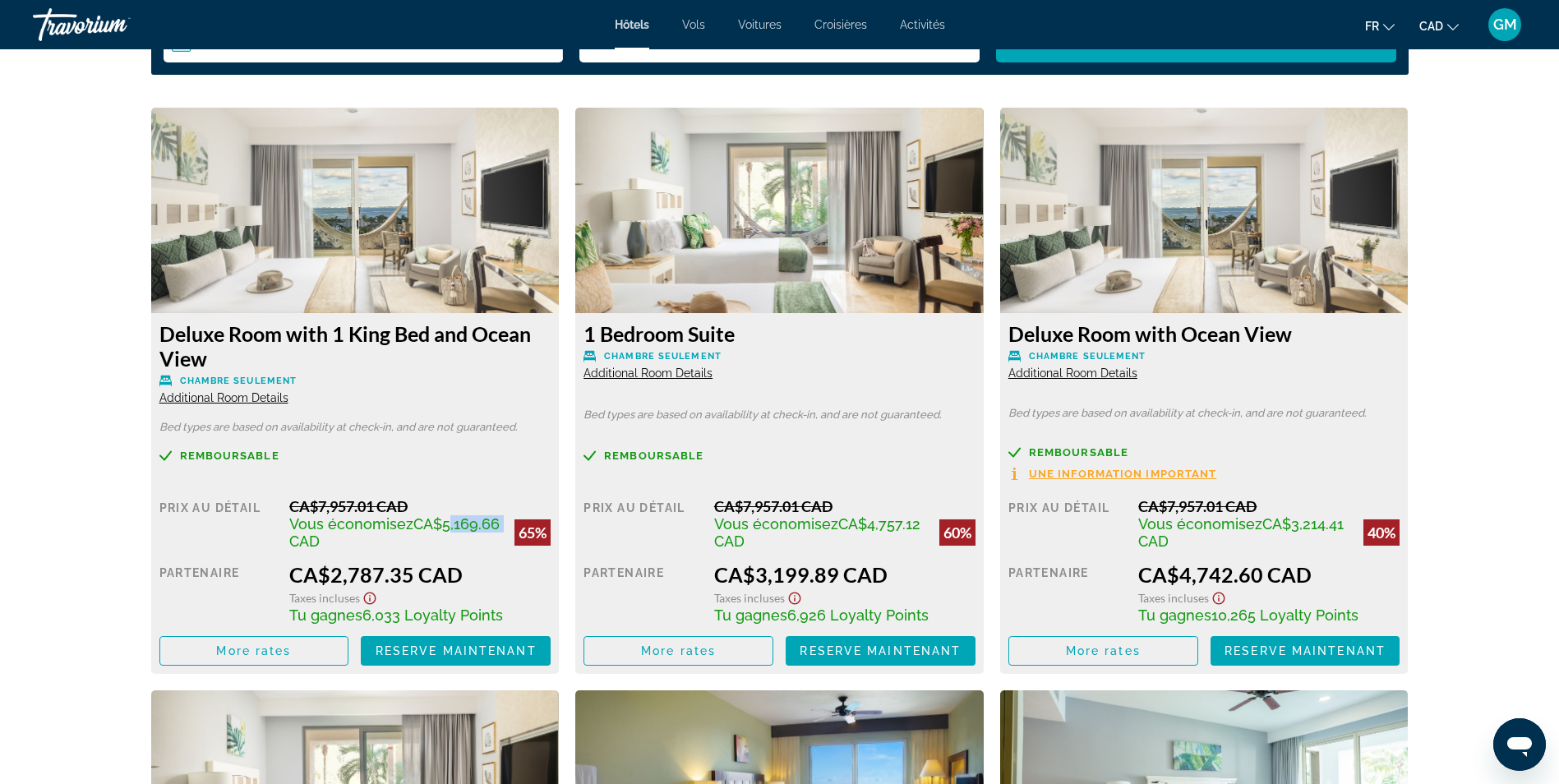
click at [505, 522] on div "Vous économisez CA$5,169.66 CAD 65%" at bounding box center [420, 532] width 261 height 35
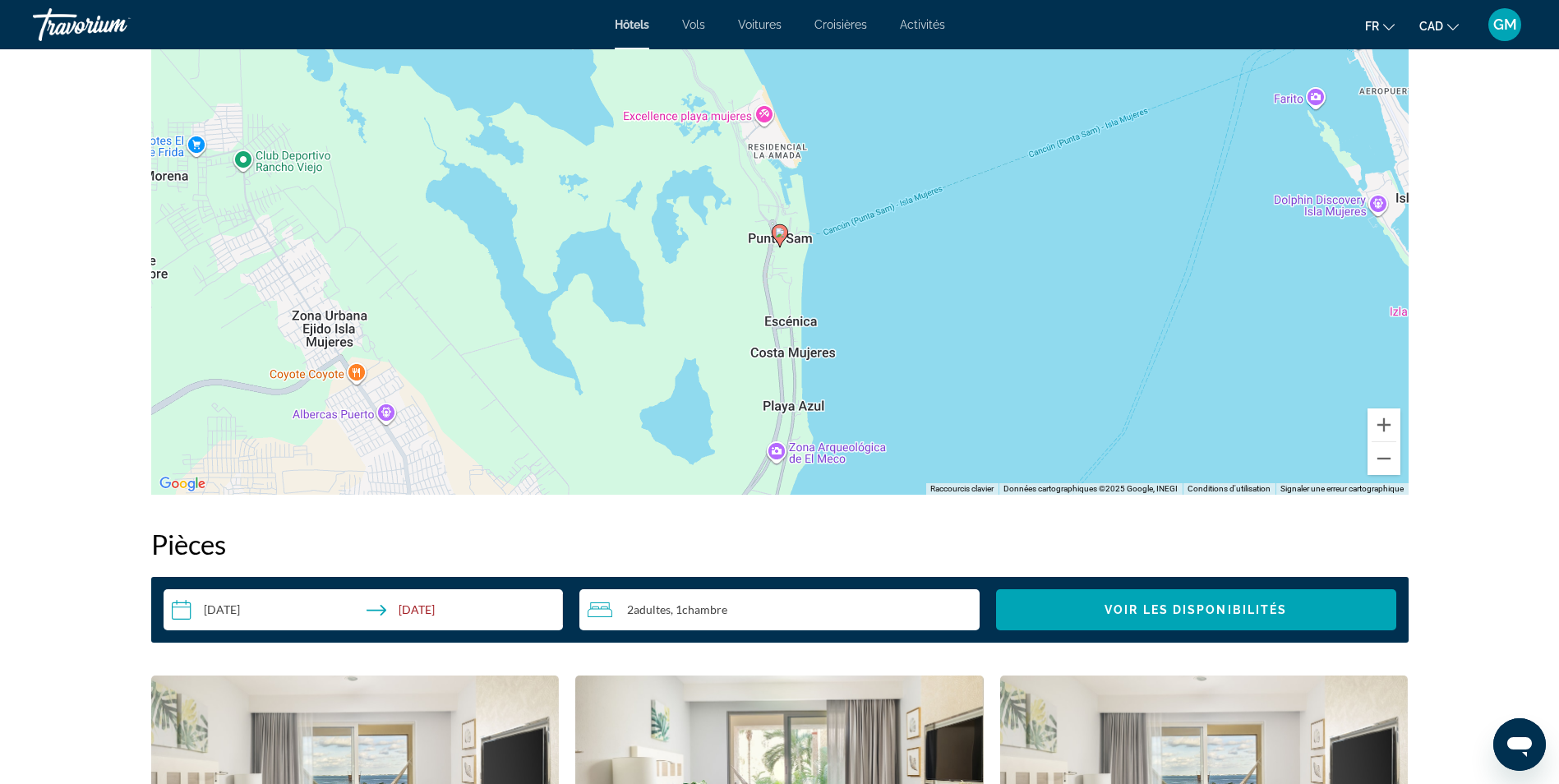
scroll to position [1397, 0]
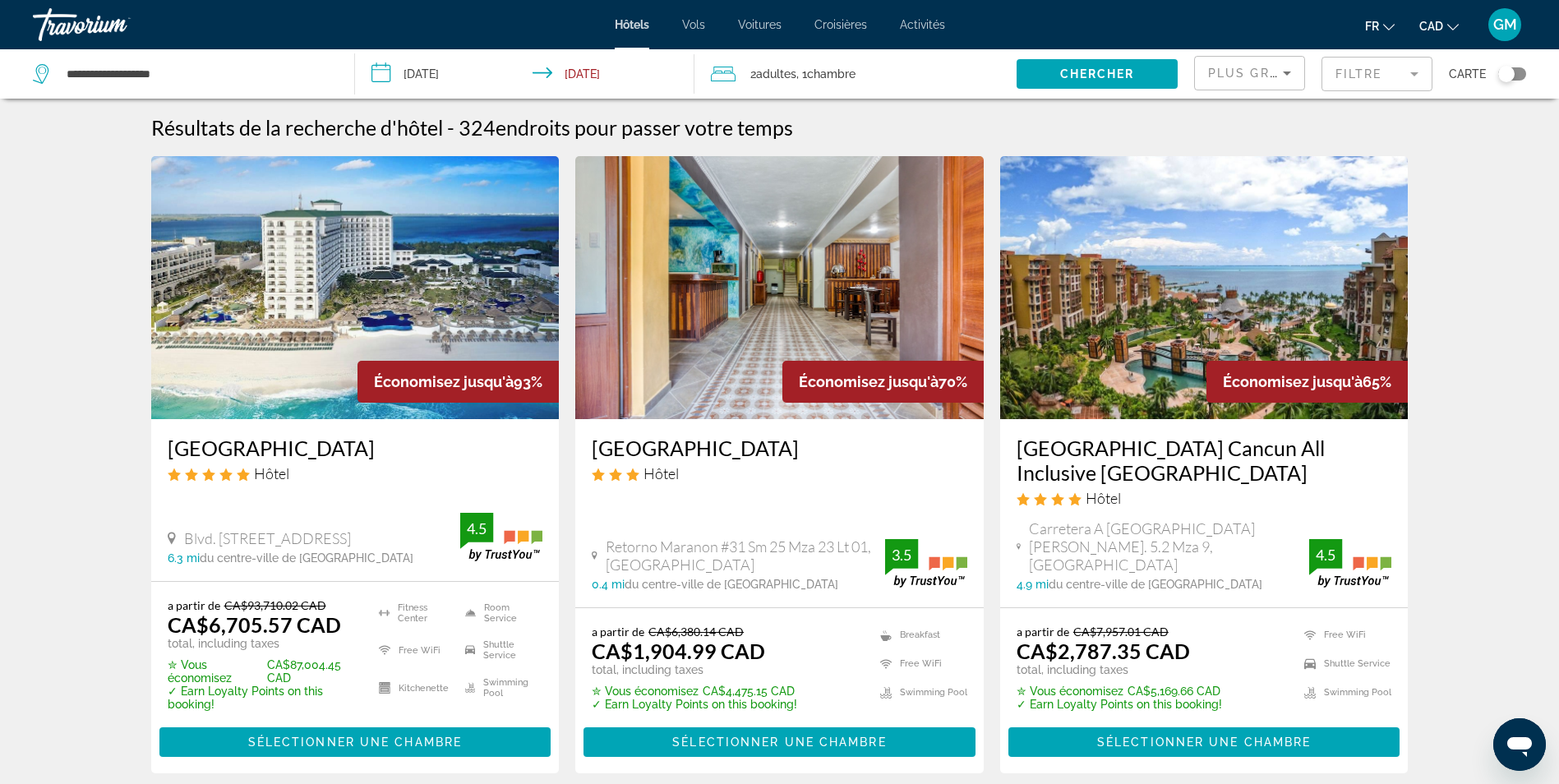
click at [472, 81] on input "**********" at bounding box center [528, 76] width 345 height 55
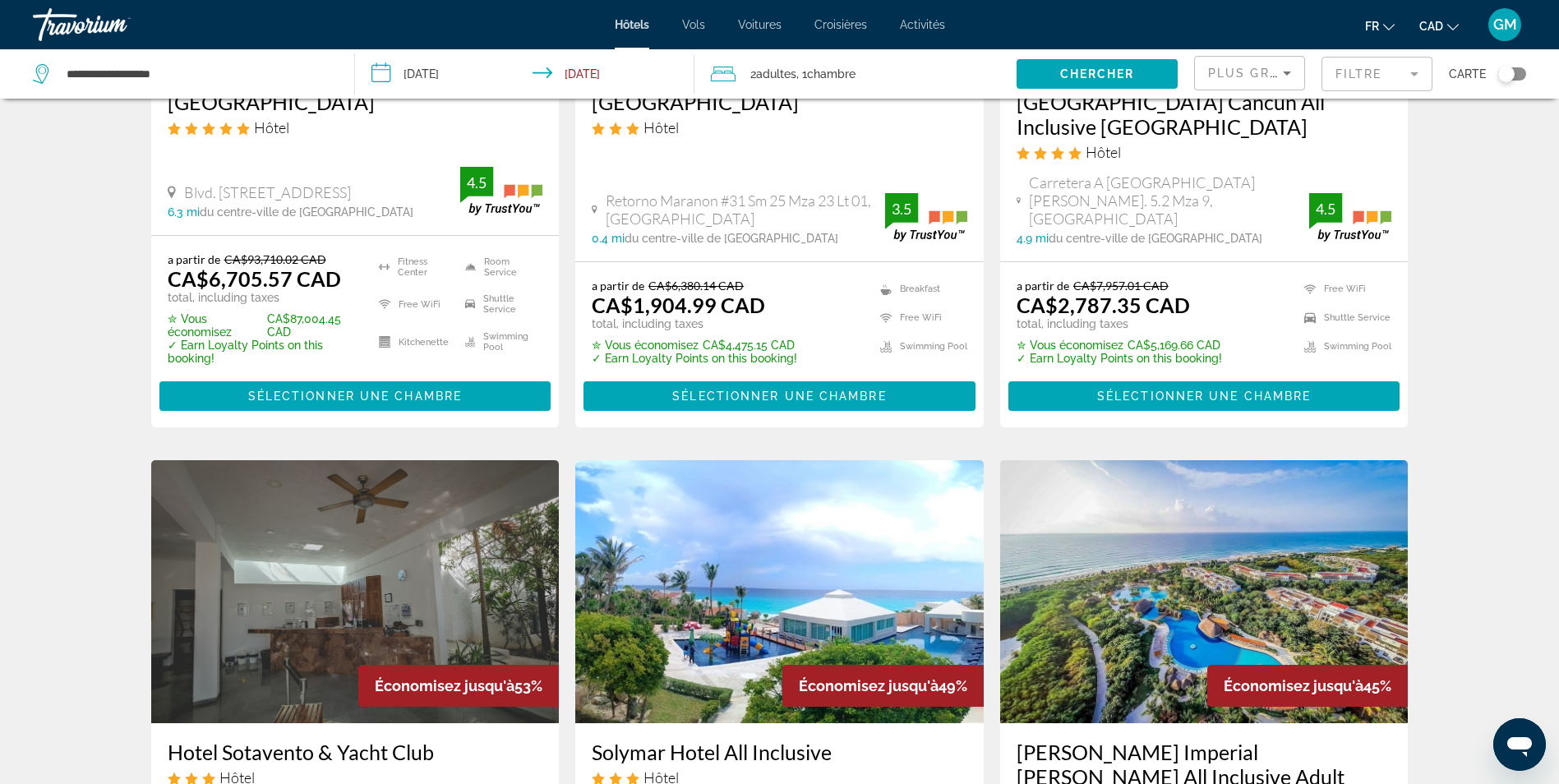
scroll to position [165, 0]
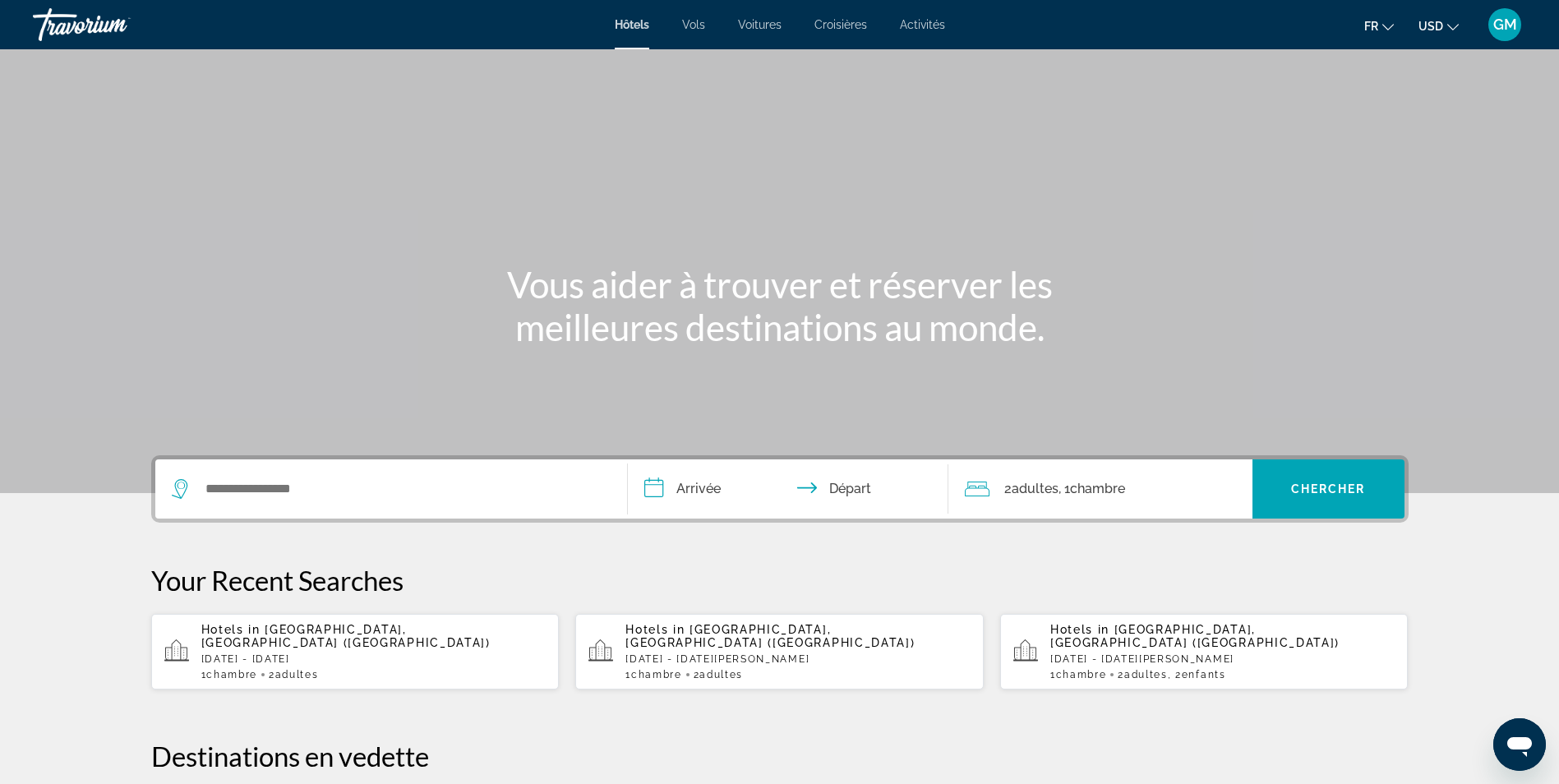
click at [834, 23] on span "Croisières" at bounding box center [841, 24] width 53 height 13
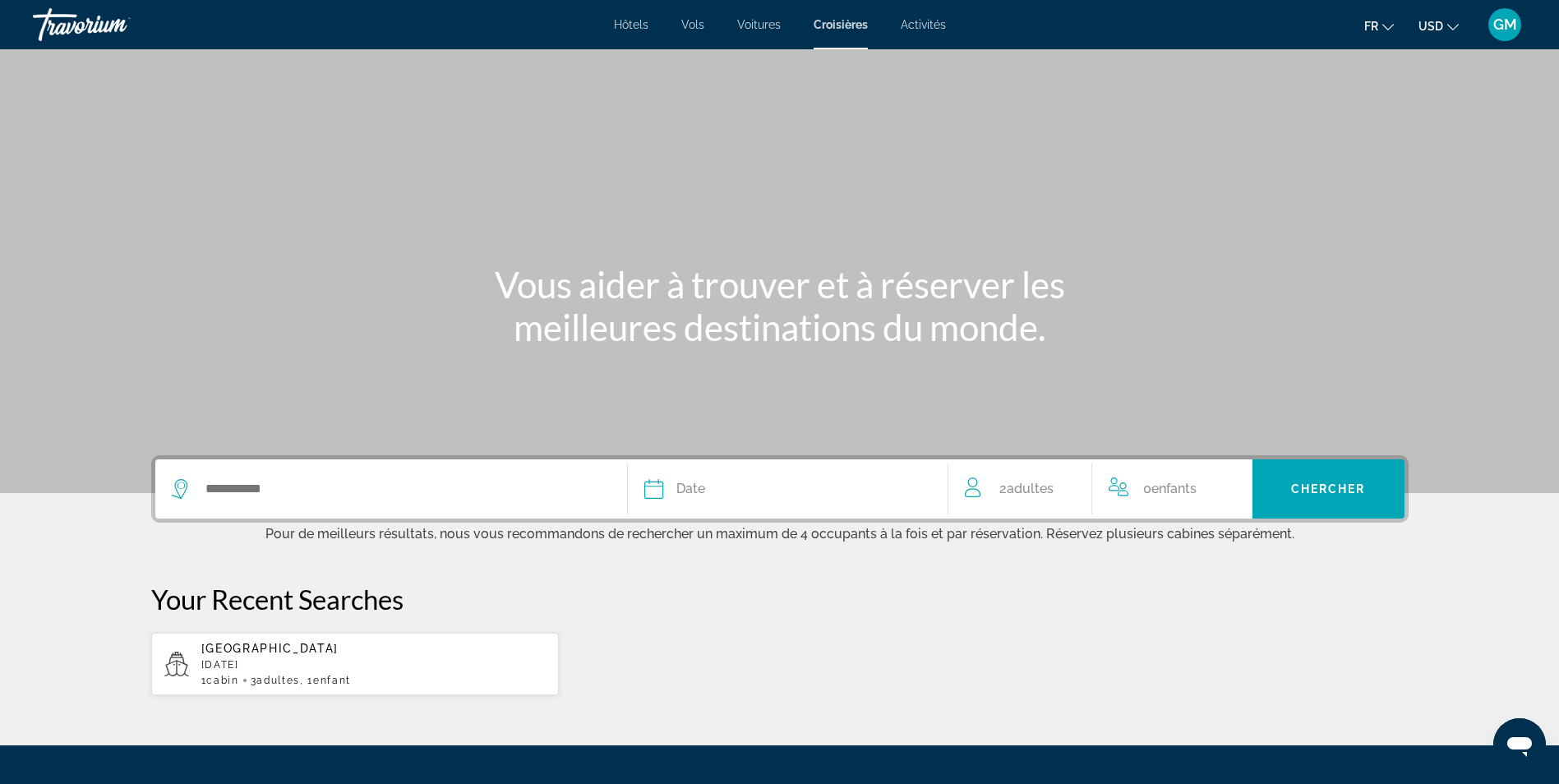
click at [695, 25] on span "Vols" at bounding box center [692, 24] width 23 height 13
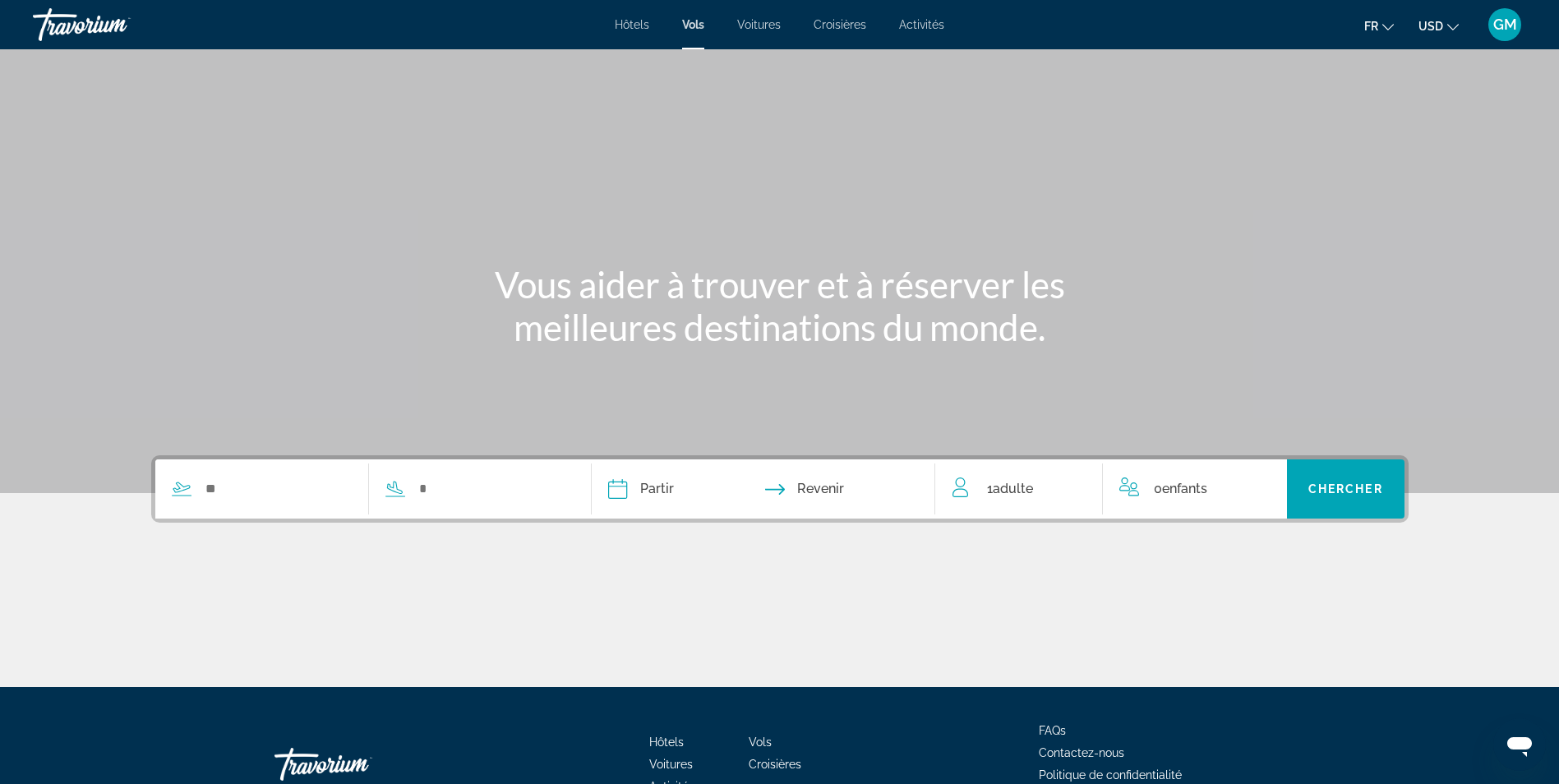
click at [915, 24] on span "Activités" at bounding box center [921, 24] width 45 height 13
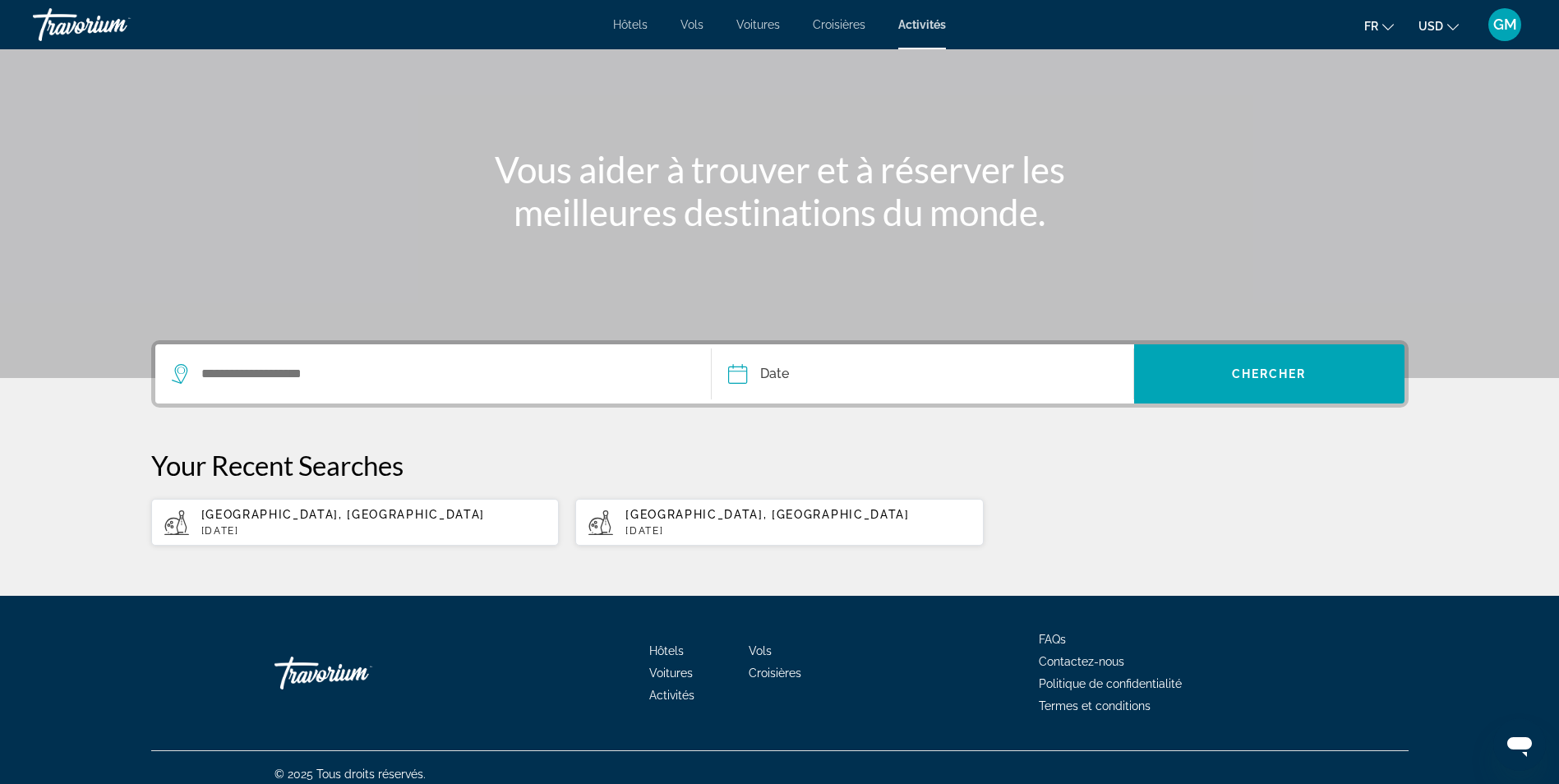
scroll to position [128, 0]
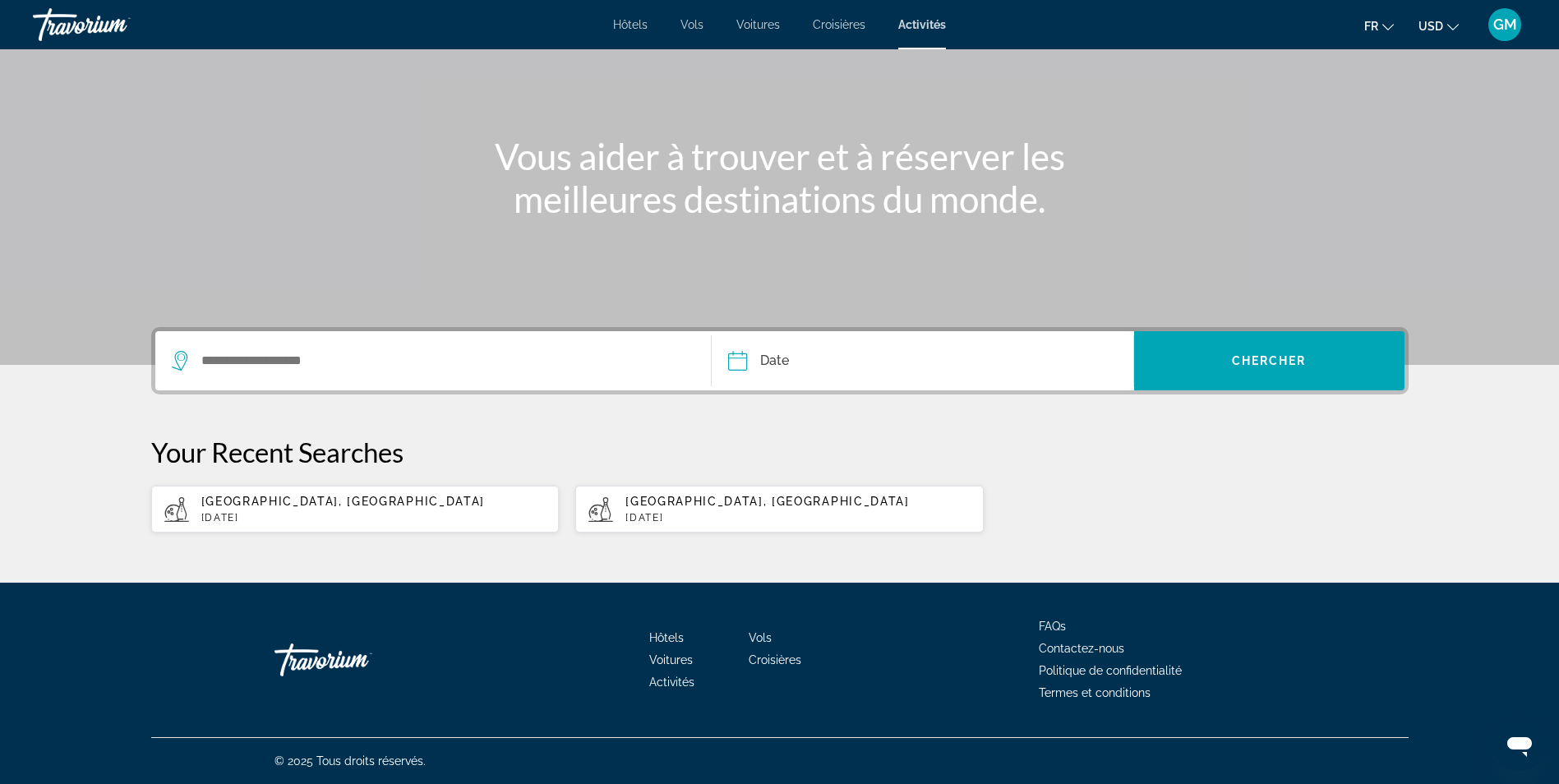
click at [305, 484] on div "Your Recent Searches Puerto Plata, République dominicaine Wed, 20 Aug Puerto Pl…" at bounding box center [780, 484] width 1257 height 98
click at [312, 500] on span "Puerto Plata, République dominicaine" at bounding box center [343, 501] width 284 height 13
type input "**********"
